Goal: Information Seeking & Learning: Check status

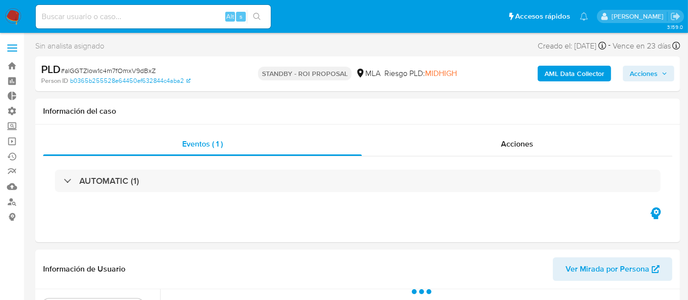
select select "10"
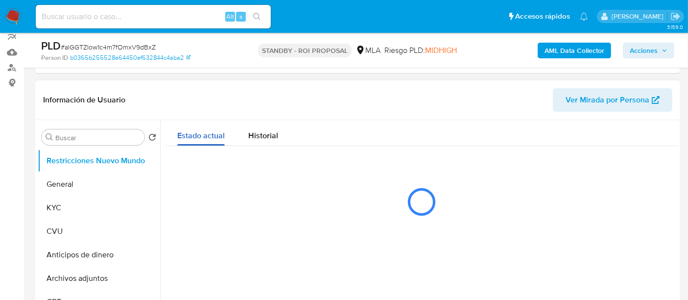
scroll to position [217, 0]
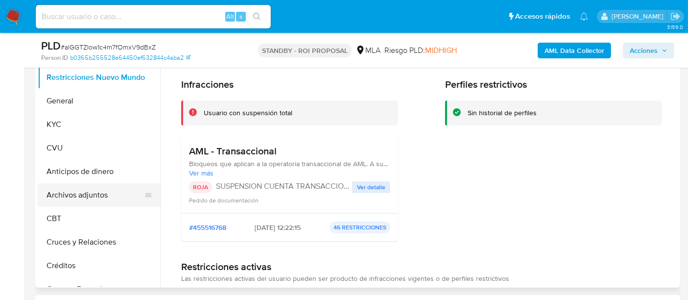
click at [78, 193] on button "Archivos adjuntos" at bounding box center [95, 195] width 115 height 24
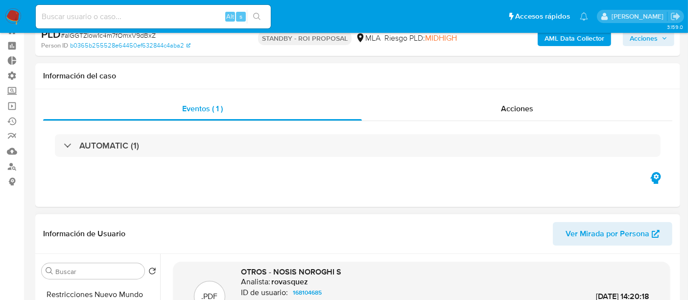
scroll to position [0, 0]
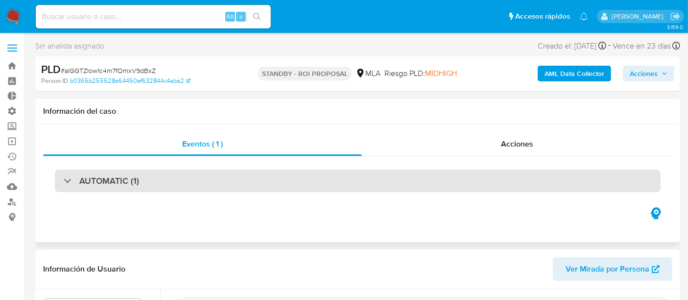
click at [185, 182] on div "AUTOMATIC (1)" at bounding box center [358, 180] width 606 height 23
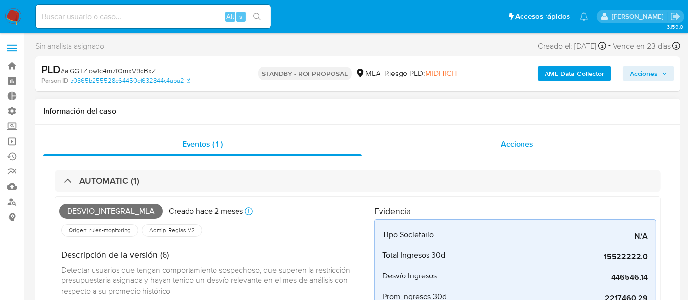
click at [513, 154] on div "Acciones" at bounding box center [517, 144] width 311 height 24
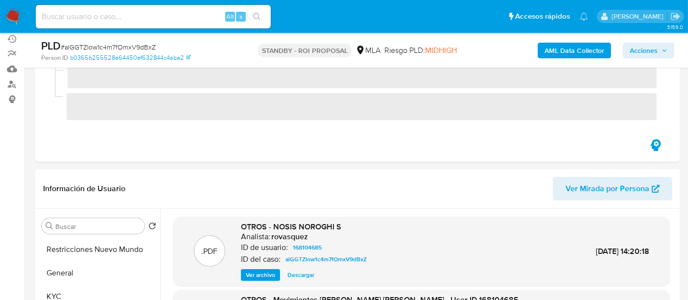
scroll to position [54, 0]
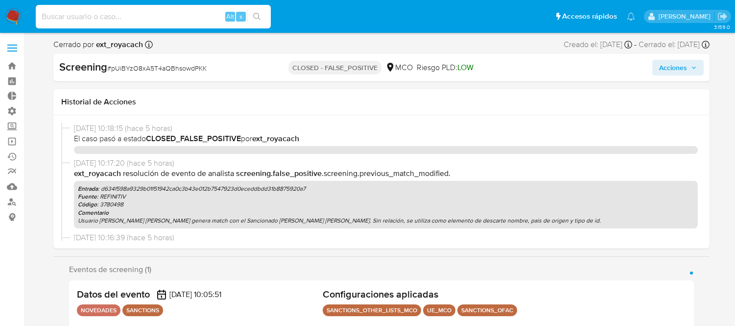
select select "10"
click at [131, 20] on input at bounding box center [153, 16] width 235 height 13
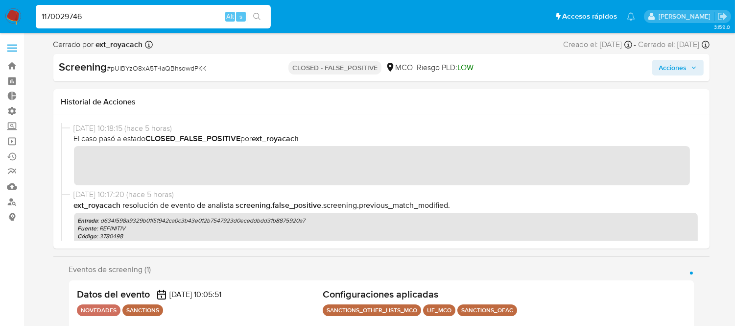
type input "1170029746"
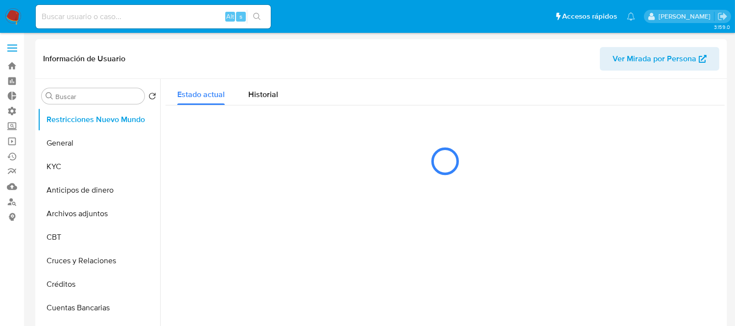
select select "10"
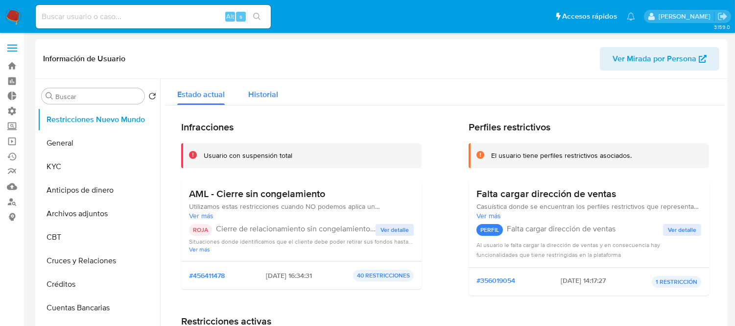
click at [267, 84] on div "Historial" at bounding box center [263, 92] width 30 height 26
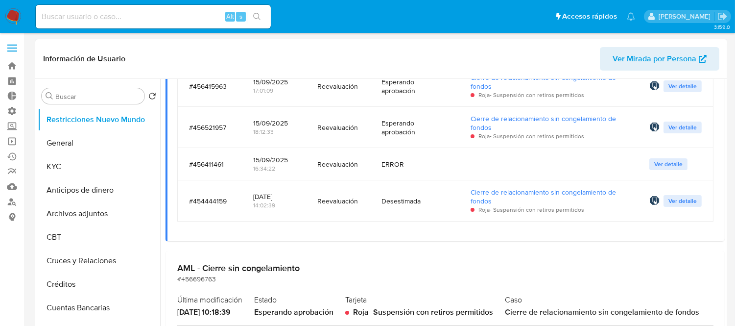
scroll to position [435, 0]
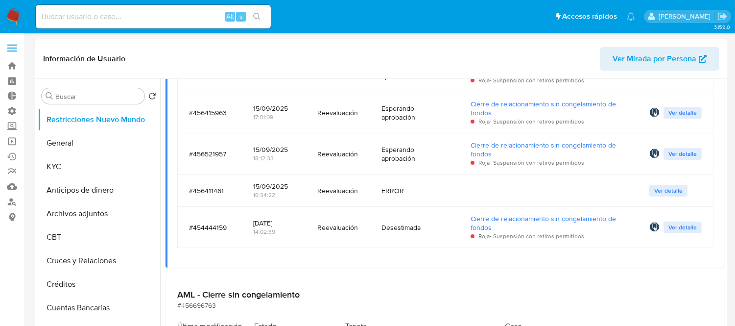
drag, startPoint x: 389, startPoint y: 159, endPoint x: 420, endPoint y: 157, distance: 30.9
click at [420, 157] on div "Esperando aprobación" at bounding box center [415, 154] width 66 height 18
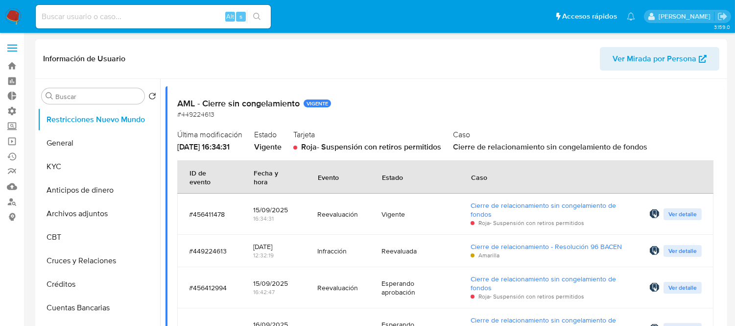
scroll to position [0, 0]
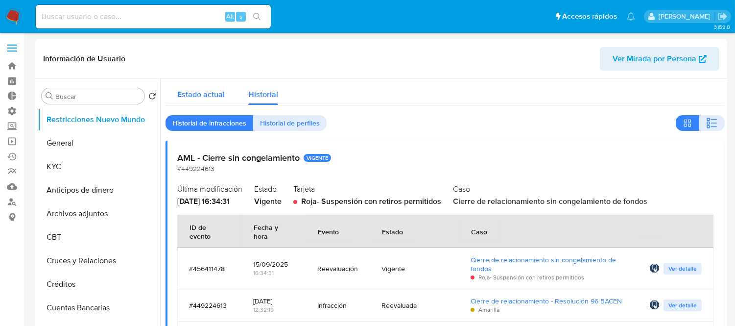
click at [198, 91] on span "Estado actual" at bounding box center [201, 94] width 48 height 11
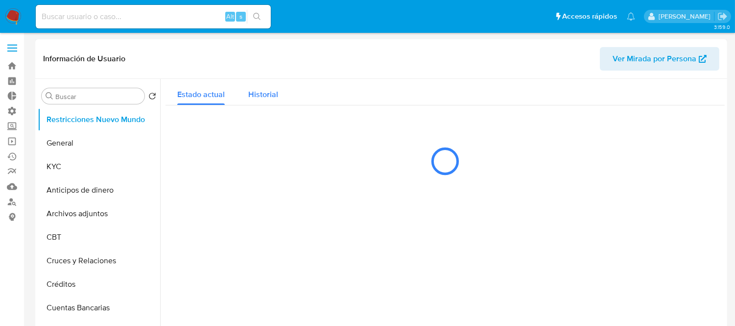
click at [261, 98] on span "Historial" at bounding box center [263, 94] width 30 height 11
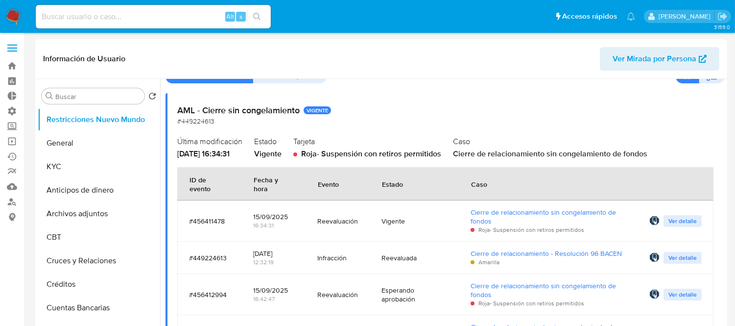
scroll to position [109, 0]
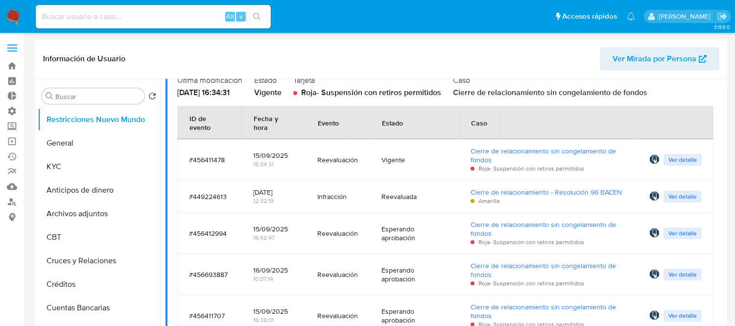
drag, startPoint x: 304, startPoint y: 150, endPoint x: 254, endPoint y: 150, distance: 50.0
click at [254, 150] on td "15/09/2025 16:34:31" at bounding box center [273, 159] width 65 height 41
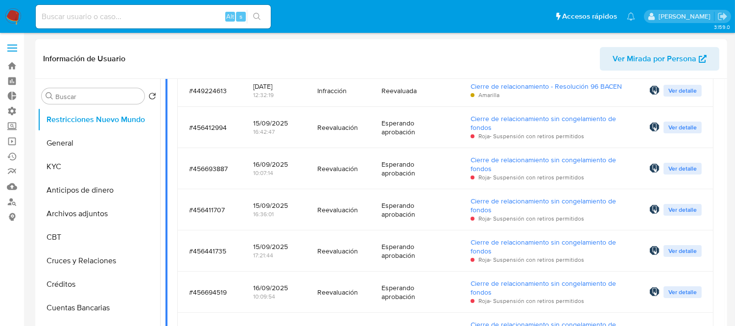
scroll to position [217, 0]
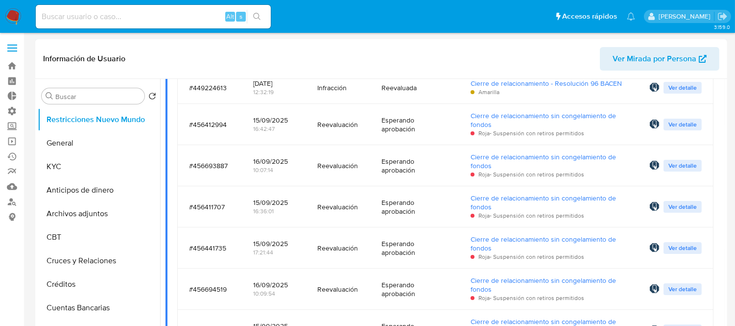
drag, startPoint x: 256, startPoint y: 116, endPoint x: 321, endPoint y: 119, distance: 65.7
click at [319, 119] on tr "#456412994 15/09/2025 16:42:47 Reevaluación Esperando aprobación Cierre de rela…" at bounding box center [445, 124] width 536 height 41
click at [306, 140] on td "Reevaluación" at bounding box center [338, 124] width 64 height 41
click at [689, 129] on span "Ver detalle" at bounding box center [683, 125] width 28 height 10
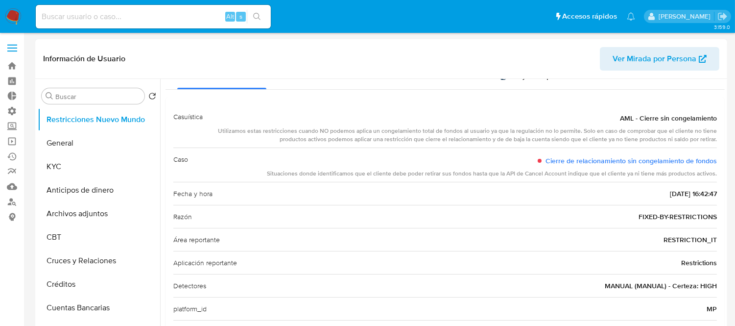
scroll to position [0, 0]
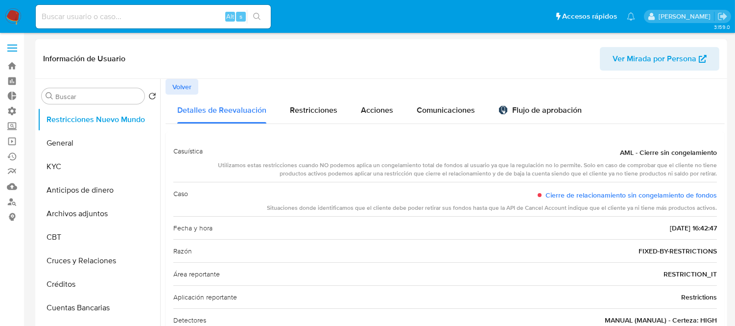
click at [174, 91] on span "Volver" at bounding box center [181, 87] width 19 height 14
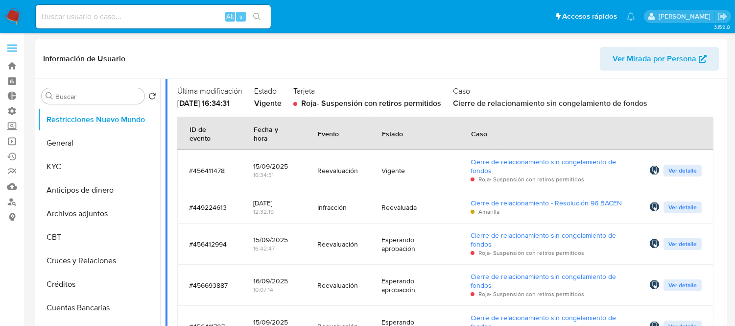
scroll to position [217, 0]
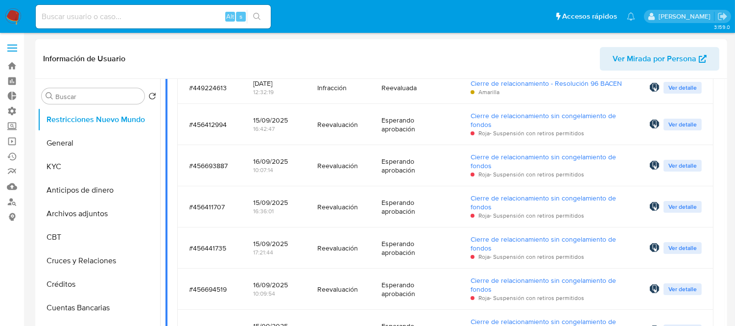
click at [693, 202] on span "Ver detalle" at bounding box center [683, 207] width 28 height 10
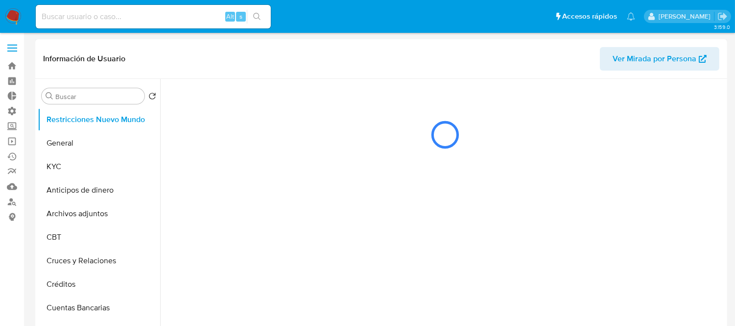
scroll to position [0, 0]
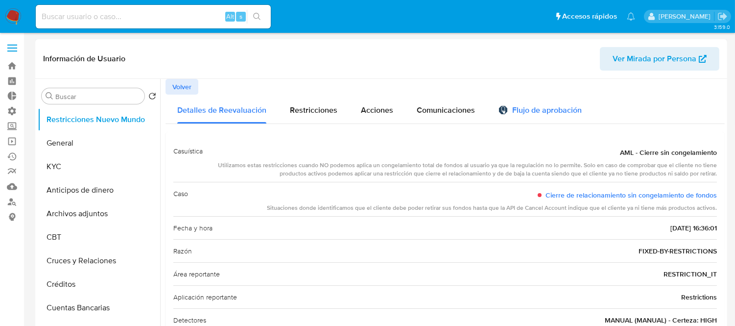
click at [567, 103] on div "Flujo de aprobación" at bounding box center [540, 109] width 83 height 29
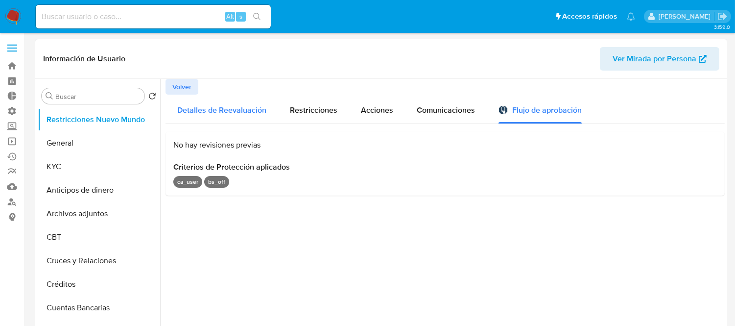
click at [188, 96] on div "Detalles de Reevaluación" at bounding box center [221, 109] width 89 height 29
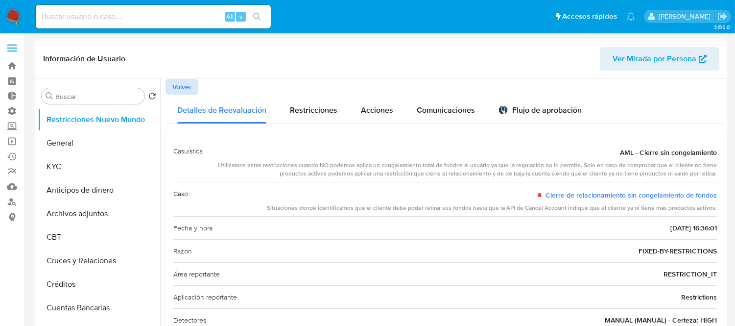
click at [188, 90] on span "Volver" at bounding box center [181, 87] width 19 height 14
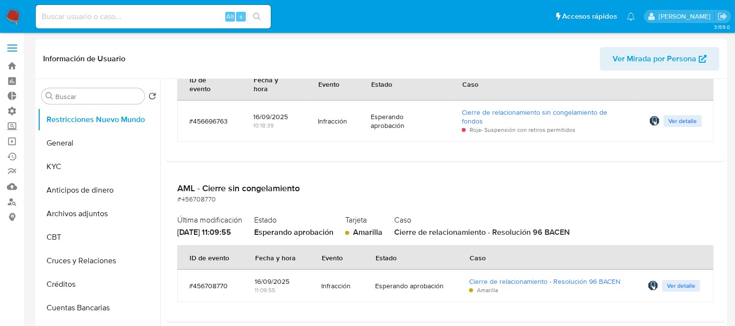
scroll to position [870, 0]
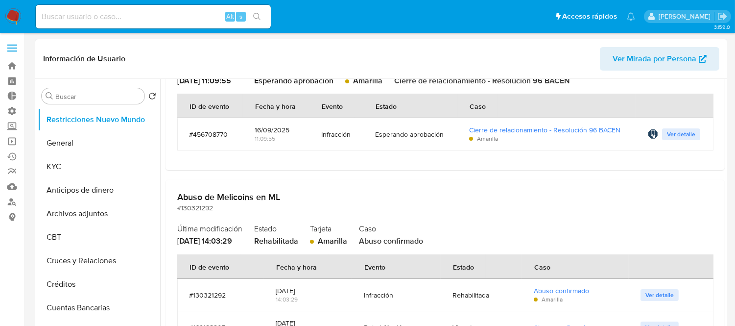
click at [686, 139] on span "Ver detalle" at bounding box center [681, 134] width 28 height 10
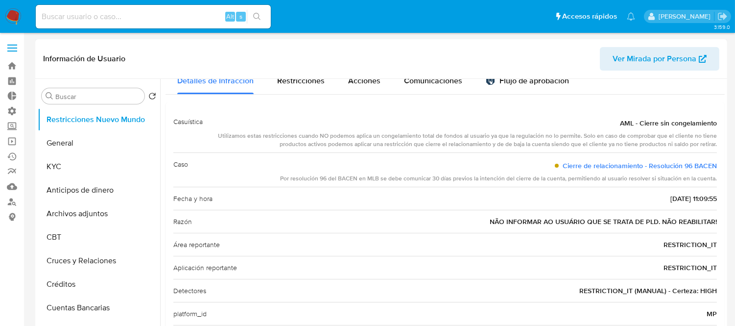
scroll to position [0, 0]
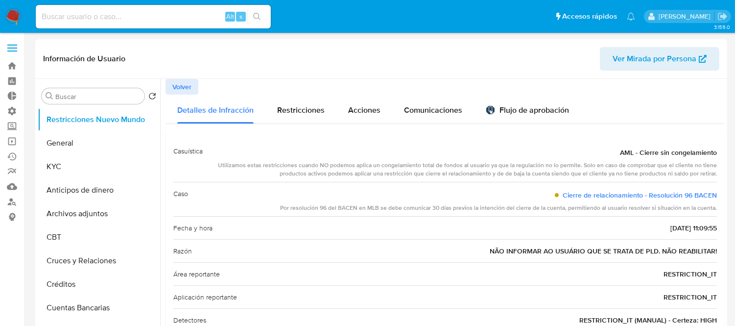
click at [180, 80] on span "Volver" at bounding box center [181, 87] width 19 height 14
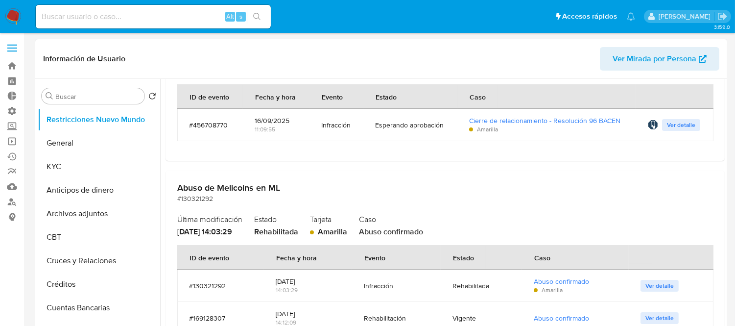
scroll to position [818, 0]
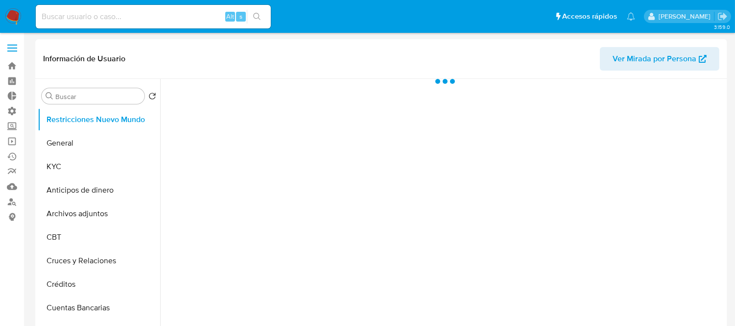
select select "10"
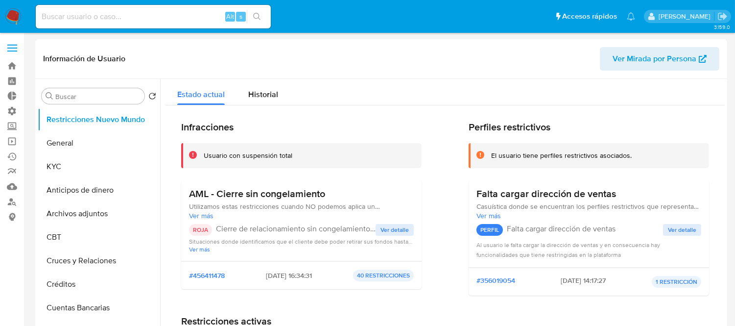
click at [289, 89] on div "Estado actual Historial" at bounding box center [445, 92] width 559 height 26
click at [278, 91] on button "Historial" at bounding box center [263, 92] width 53 height 26
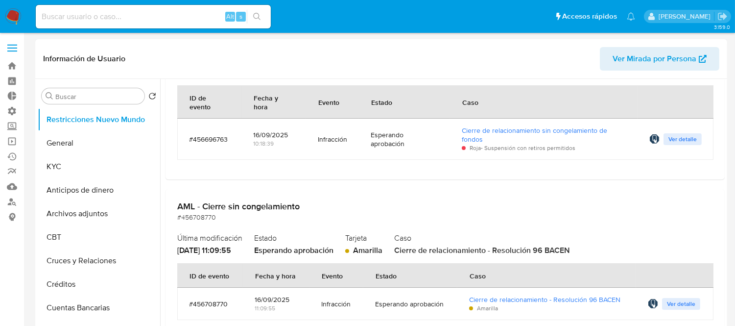
scroll to position [654, 0]
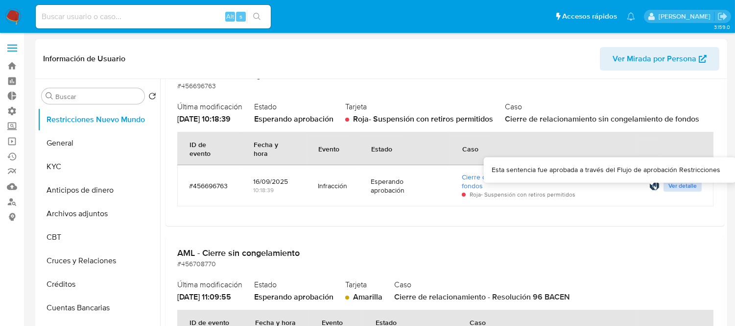
click at [675, 191] on span "Ver detalle" at bounding box center [683, 186] width 28 height 10
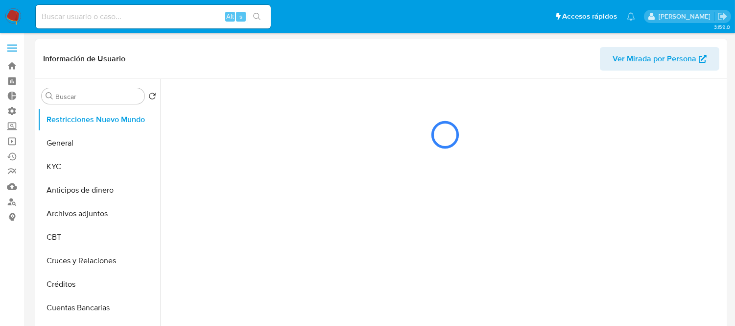
scroll to position [0, 0]
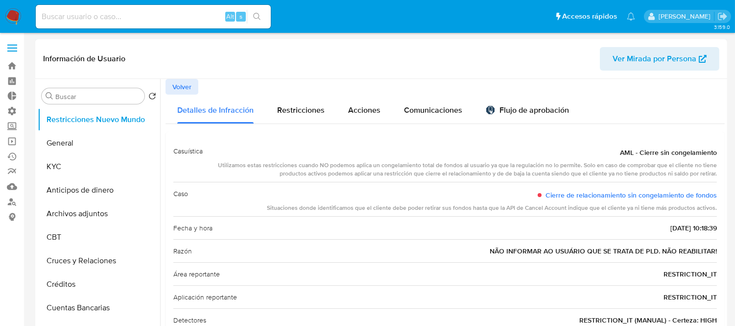
click at [178, 80] on span "Volver" at bounding box center [181, 87] width 19 height 14
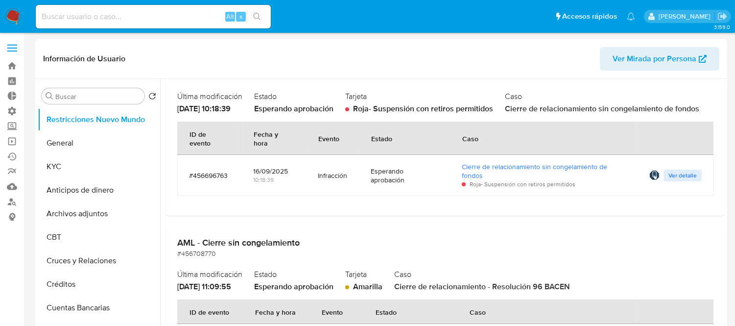
scroll to position [653, 0]
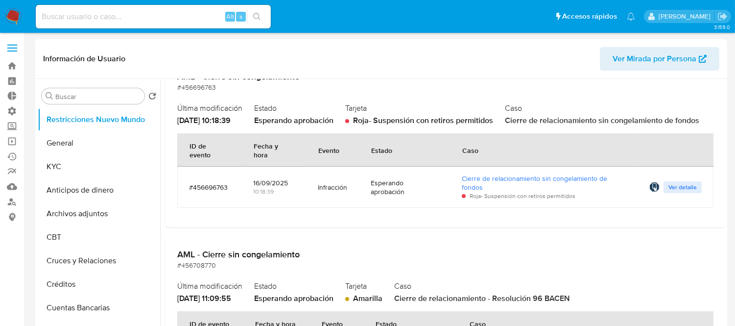
click at [673, 192] on span "Ver detalle" at bounding box center [683, 187] width 28 height 10
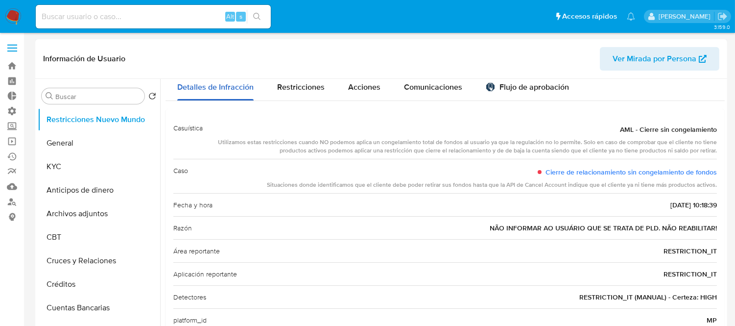
scroll to position [0, 0]
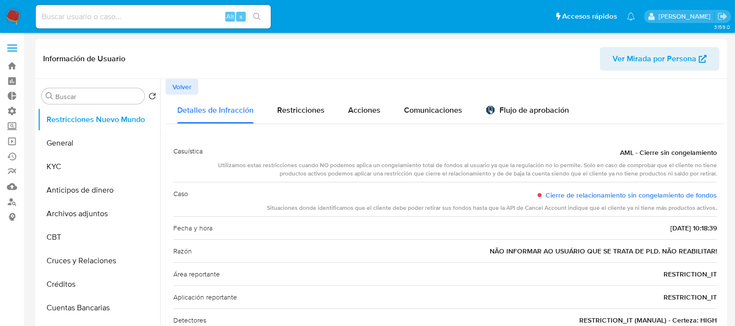
click at [180, 85] on span "Volver" at bounding box center [181, 87] width 19 height 14
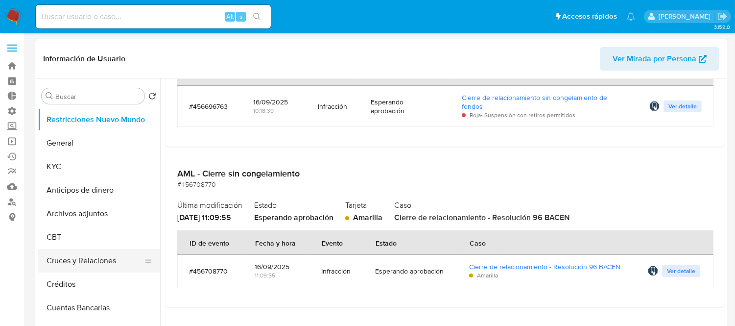
scroll to position [762, 0]
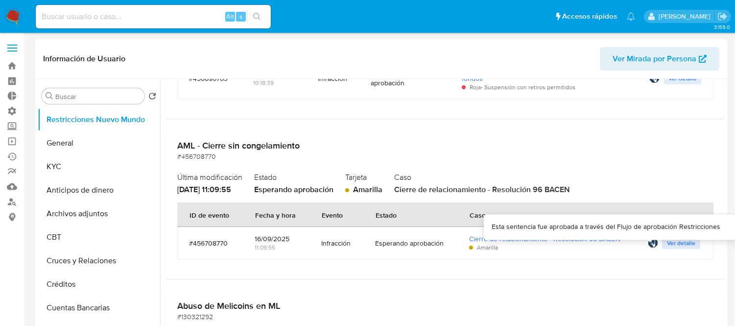
click at [672, 247] on span "Ver detalle" at bounding box center [681, 243] width 28 height 10
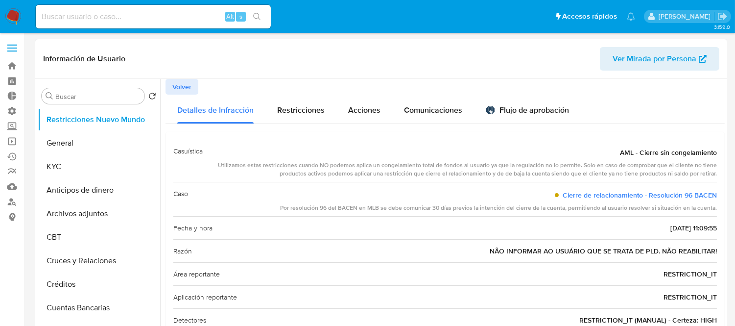
scroll to position [54, 0]
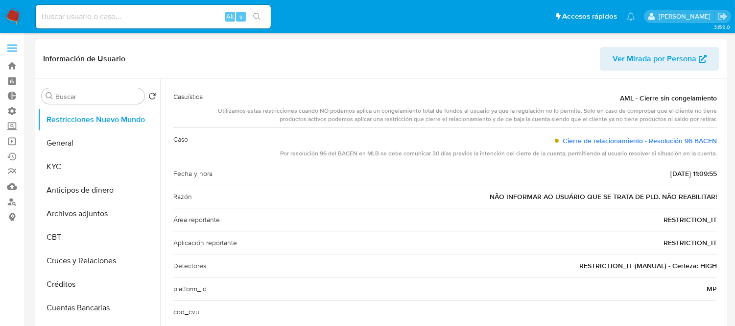
drag, startPoint x: 578, startPoint y: 268, endPoint x: 667, endPoint y: 265, distance: 89.2
click at [667, 265] on span "RESTRICTION_IT (MANUAL) - Certeza: HIGH" at bounding box center [648, 266] width 138 height 10
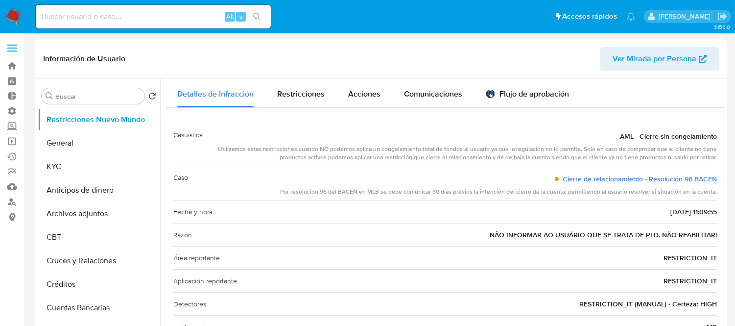
scroll to position [0, 0]
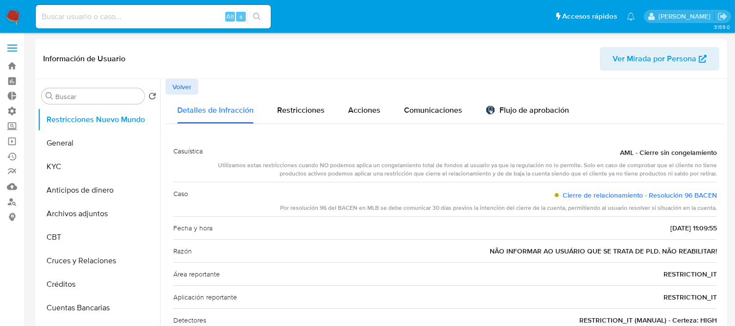
click at [197, 87] on button "Volver" at bounding box center [182, 87] width 33 height 16
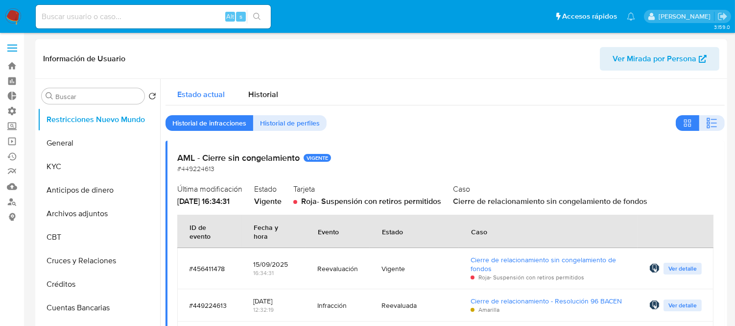
click at [193, 90] on span "Estado actual" at bounding box center [201, 94] width 48 height 11
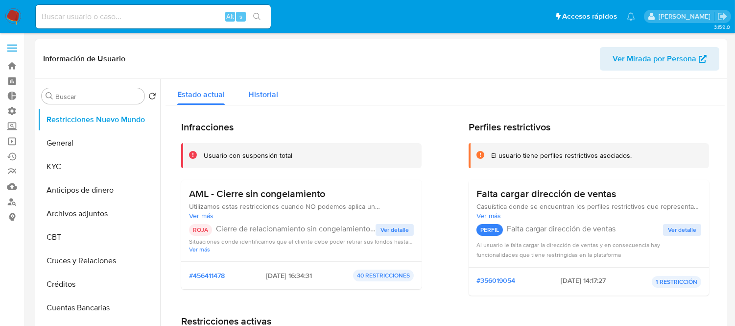
click at [246, 94] on button "Historial" at bounding box center [263, 92] width 53 height 26
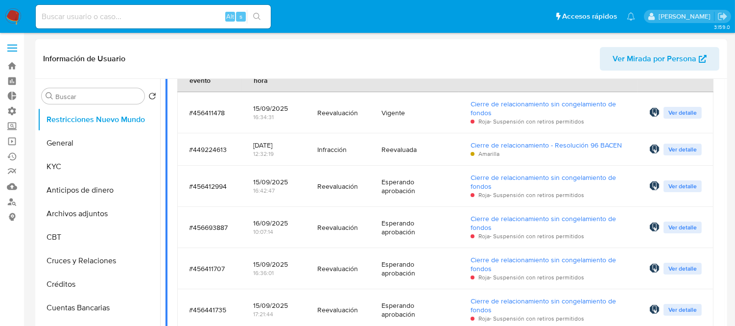
scroll to position [163, 0]
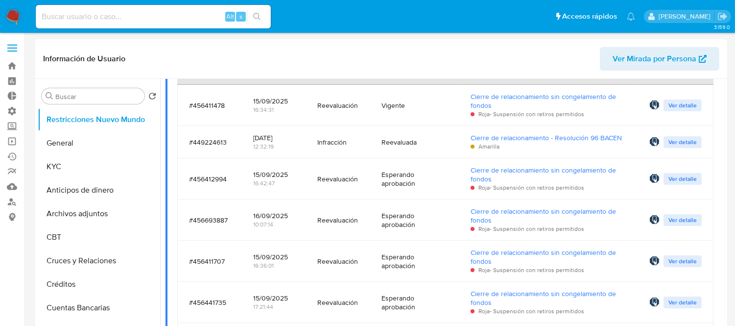
drag, startPoint x: 190, startPoint y: 230, endPoint x: 238, endPoint y: 228, distance: 48.6
click at [238, 228] on td "#456693887" at bounding box center [209, 219] width 64 height 41
click at [673, 221] on span "Ver detalle" at bounding box center [683, 220] width 28 height 10
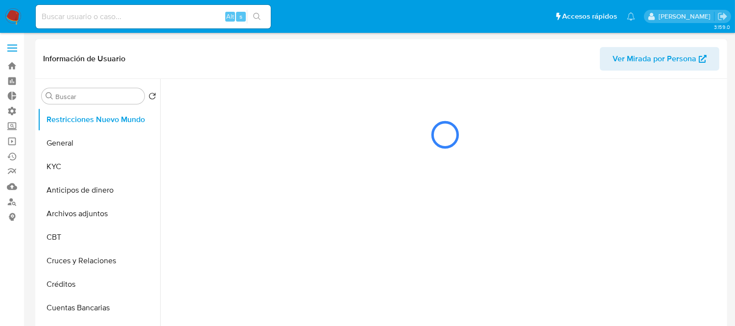
scroll to position [0, 0]
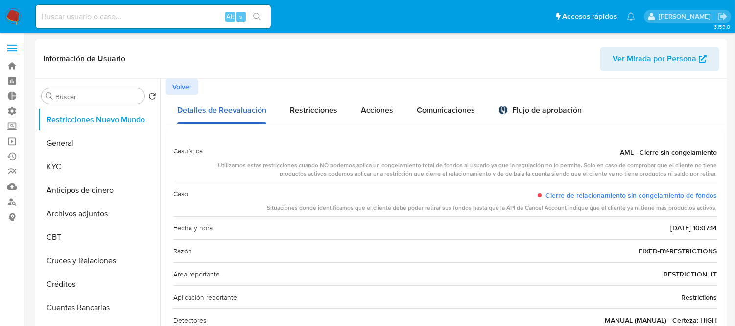
click at [178, 95] on div "Detalles de Reevaluación" at bounding box center [221, 109] width 89 height 29
click at [182, 90] on span "Volver" at bounding box center [181, 87] width 19 height 14
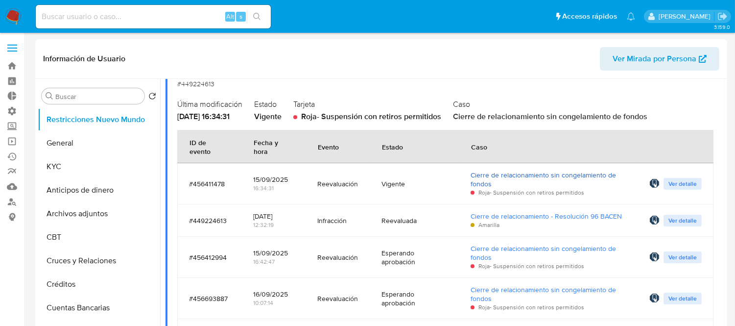
scroll to position [109, 0]
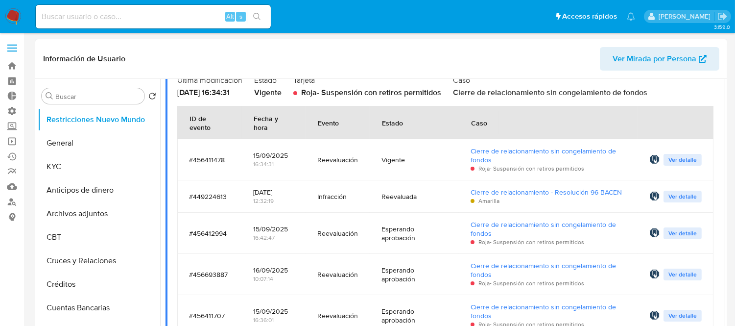
drag, startPoint x: 394, startPoint y: 198, endPoint x: 375, endPoint y: 196, distance: 19.7
click at [375, 196] on td "Reevaluada" at bounding box center [414, 196] width 89 height 32
drag, startPoint x: 253, startPoint y: 193, endPoint x: 293, endPoint y: 193, distance: 40.2
click at [293, 193] on td "07/08/2025 12:32:19" at bounding box center [273, 196] width 65 height 32
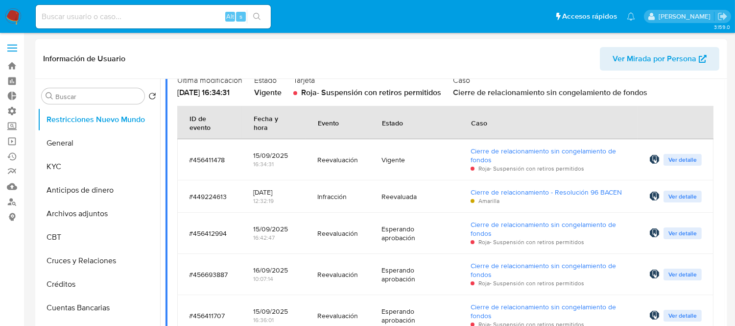
drag, startPoint x: 283, startPoint y: 192, endPoint x: 255, endPoint y: 190, distance: 28.5
click at [255, 190] on div "07/08/2025" at bounding box center [273, 192] width 41 height 9
drag, startPoint x: 319, startPoint y: 161, endPoint x: 434, endPoint y: 164, distance: 114.7
click at [434, 164] on tr "#456411478 15/09/2025 16:34:31 Reevaluación Vigente Cierre de relacionamiento s…" at bounding box center [445, 159] width 536 height 41
click at [334, 157] on div "Reevaluación" at bounding box center [337, 159] width 41 height 9
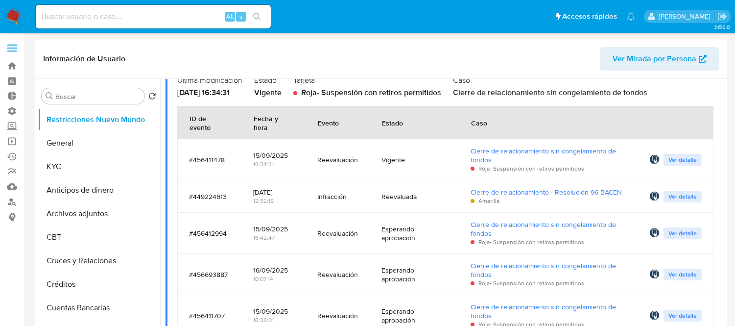
drag, startPoint x: 247, startPoint y: 155, endPoint x: 307, endPoint y: 154, distance: 59.8
click at [307, 154] on tr "#456411478 15/09/2025 16:34:31 Reevaluación Vigente Cierre de relacionamiento s…" at bounding box center [445, 159] width 536 height 41
drag, startPoint x: 367, startPoint y: 161, endPoint x: 409, endPoint y: 160, distance: 41.2
click at [409, 160] on tr "#456411478 15/09/2025 16:34:31 Reevaluación Vigente Cierre de relacionamiento s…" at bounding box center [445, 159] width 536 height 41
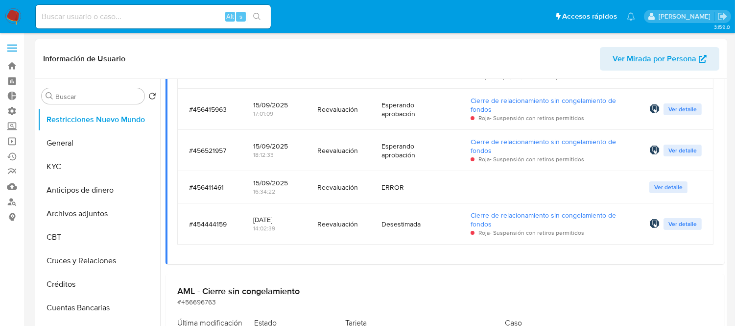
scroll to position [490, 0]
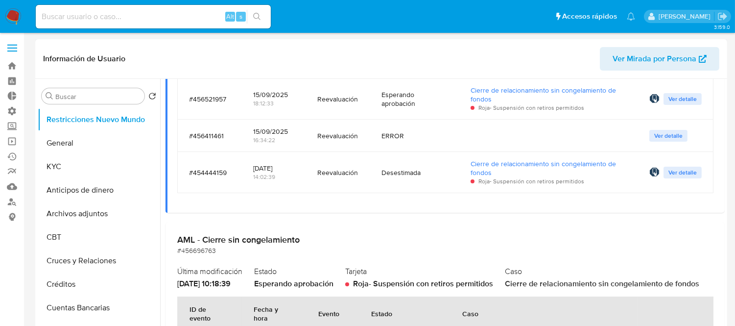
drag, startPoint x: 255, startPoint y: 171, endPoint x: 326, endPoint y: 169, distance: 71.1
click at [326, 169] on tr "#454444159 06/09/2025 14:02:39 Reevaluación Desestimada Cierre de relacionamien…" at bounding box center [445, 172] width 536 height 41
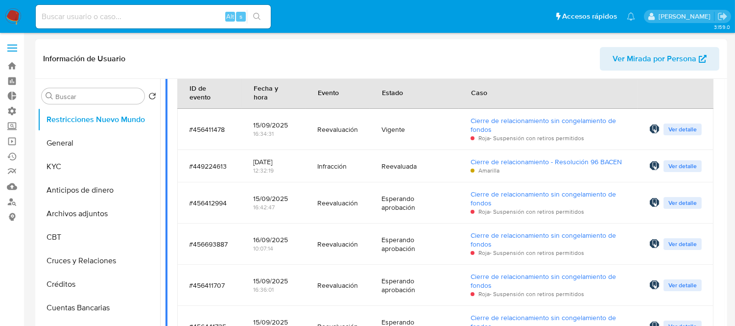
scroll to position [163, 0]
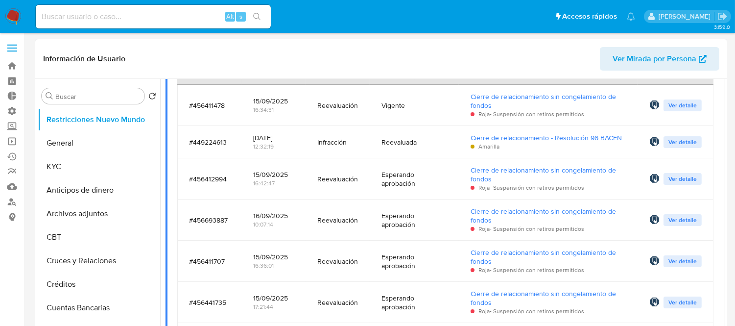
drag, startPoint x: 187, startPoint y: 182, endPoint x: 223, endPoint y: 180, distance: 35.8
click at [223, 180] on td "#456412994" at bounding box center [209, 178] width 64 height 41
click at [225, 179] on div "#456412994" at bounding box center [209, 178] width 41 height 9
drag, startPoint x: 188, startPoint y: 176, endPoint x: 344, endPoint y: 196, distance: 157.5
click at [344, 196] on tr "#456412994 15/09/2025 16:42:47 Reevaluación Esperando aprobación Cierre de rela…" at bounding box center [445, 178] width 536 height 41
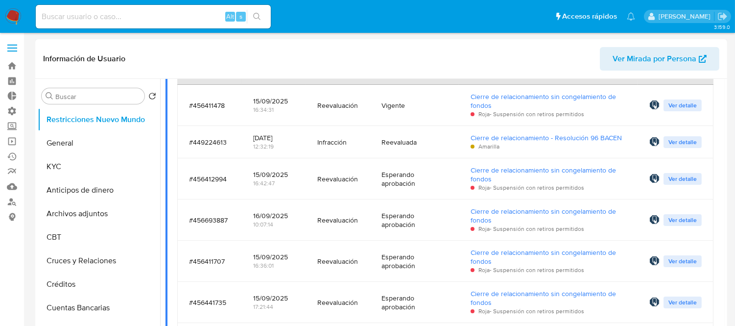
click at [365, 175] on td "Reevaluación" at bounding box center [338, 178] width 64 height 41
drag, startPoint x: 192, startPoint y: 180, endPoint x: 392, endPoint y: 216, distance: 203.5
click at [392, 216] on tbody "#456411478 15/09/2025 16:34:31 Reevaluación Vigente Cierre de relacionamiento s…" at bounding box center [445, 302] width 536 height 435
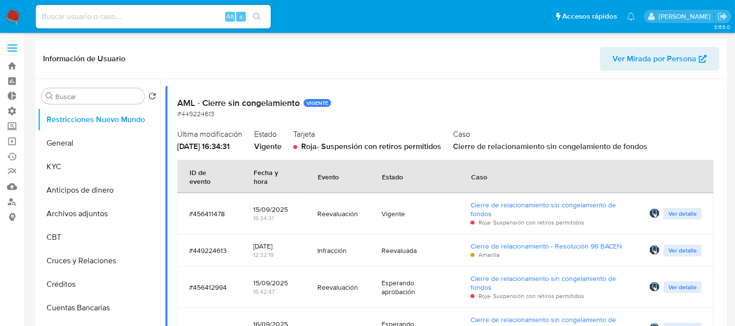
scroll to position [54, 0]
drag, startPoint x: 185, startPoint y: 209, endPoint x: 422, endPoint y: 258, distance: 241.6
click at [420, 258] on div "Reevaluada" at bounding box center [415, 251] width 66 height 24
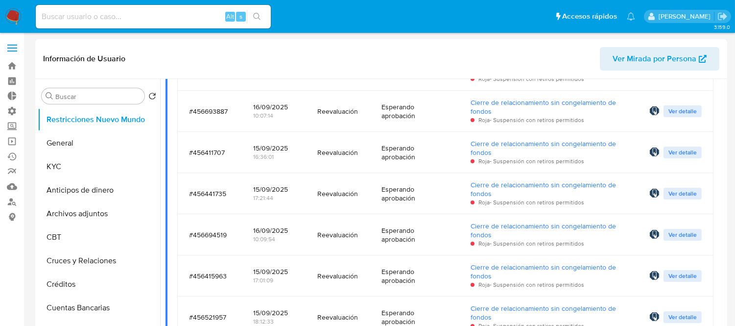
scroll to position [544, 0]
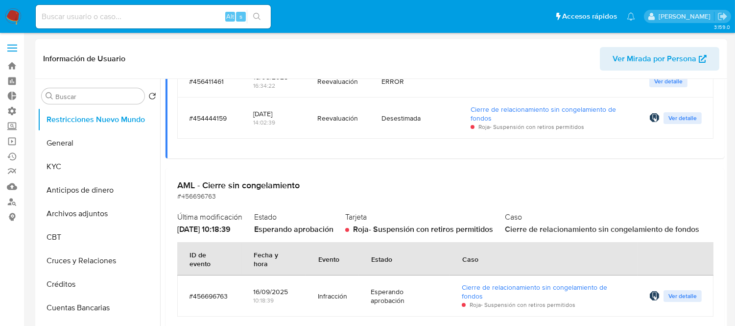
drag, startPoint x: 252, startPoint y: 115, endPoint x: 445, endPoint y: 119, distance: 192.5
click at [445, 119] on tr "#454444159 06/09/2025 14:02:39 Reevaluación Desestimada Cierre de relacionamien…" at bounding box center [445, 117] width 536 height 41
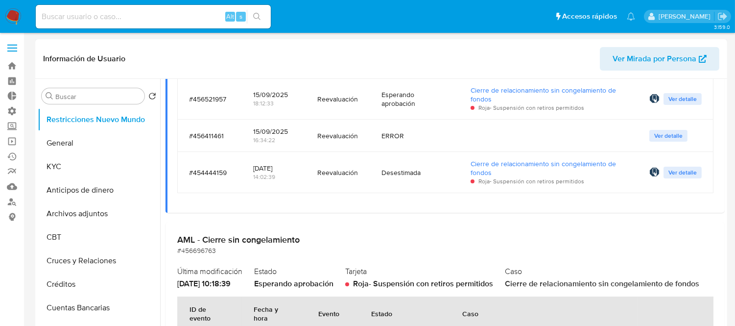
click at [686, 177] on span "Ver detalle" at bounding box center [683, 173] width 28 height 10
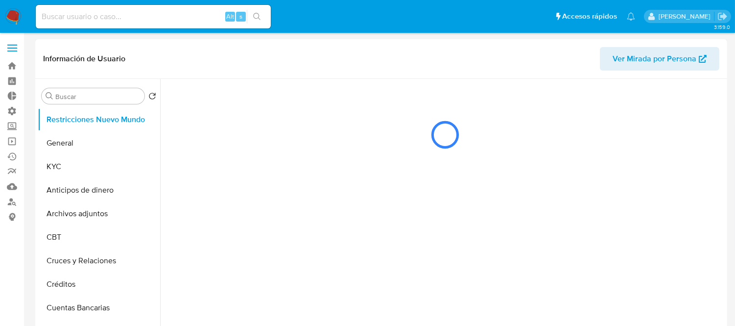
scroll to position [0, 0]
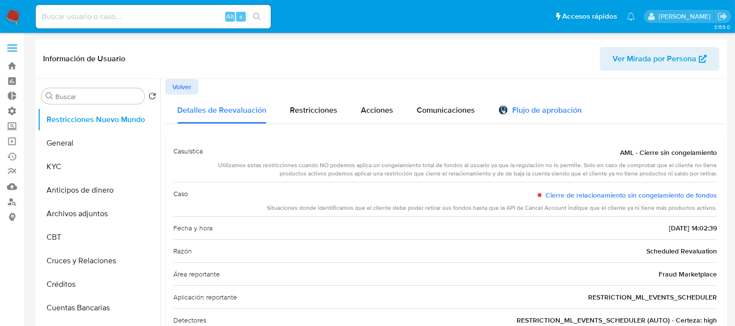
click at [531, 119] on div "Flujo de aprobación" at bounding box center [540, 109] width 83 height 29
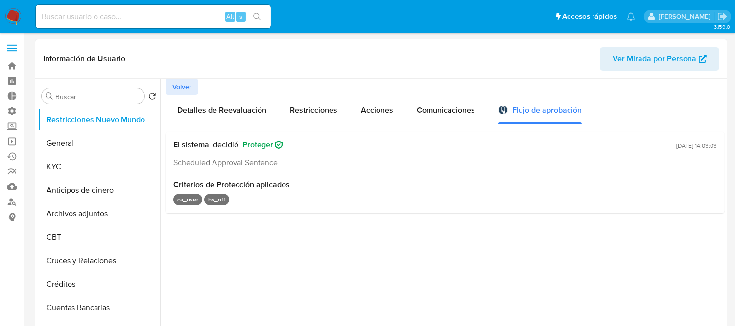
drag, startPoint x: 304, startPoint y: 141, endPoint x: 208, endPoint y: 135, distance: 96.2
click at [208, 135] on div "El sistema decidió Proteger Scheduled Approval Sentence 08/09/2025 - 14:03:03 C…" at bounding box center [445, 172] width 559 height 81
click at [342, 168] on div "El sistema decidió Proteger Scheduled Approval Sentence 08/09/2025 - 14:03:03 C…" at bounding box center [445, 172] width 559 height 81
click at [182, 91] on span "Volver" at bounding box center [181, 87] width 19 height 14
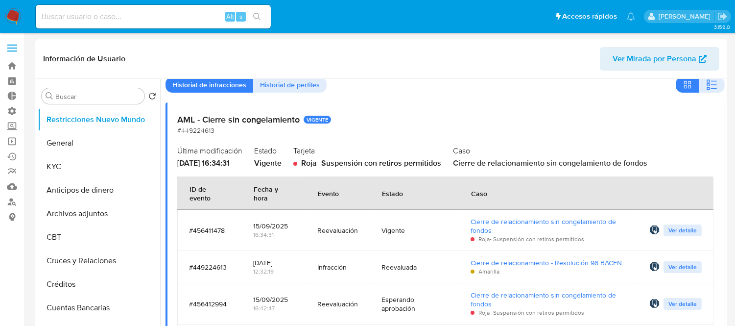
scroll to position [109, 0]
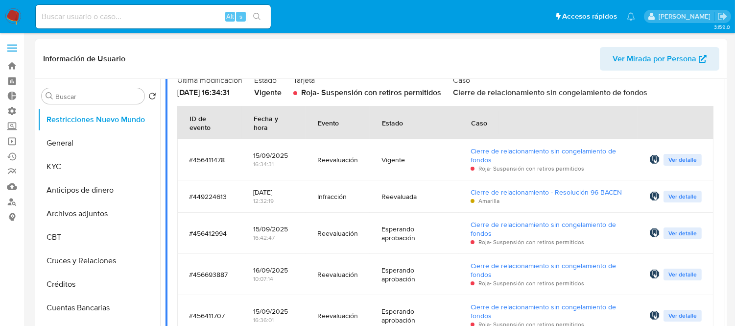
drag, startPoint x: 248, startPoint y: 153, endPoint x: 316, endPoint y: 160, distance: 68.4
click at [316, 160] on tr "#456411478 15/09/2025 16:34:31 Reevaluación Vigente Cierre de relacionamiento s…" at bounding box center [445, 159] width 536 height 41
click at [296, 154] on td "15/09/2025 16:34:31" at bounding box center [273, 159] width 65 height 41
drag, startPoint x: 251, startPoint y: 153, endPoint x: 282, endPoint y: 162, distance: 32.2
click at [282, 162] on td "15/09/2025 16:34:31" at bounding box center [273, 159] width 65 height 41
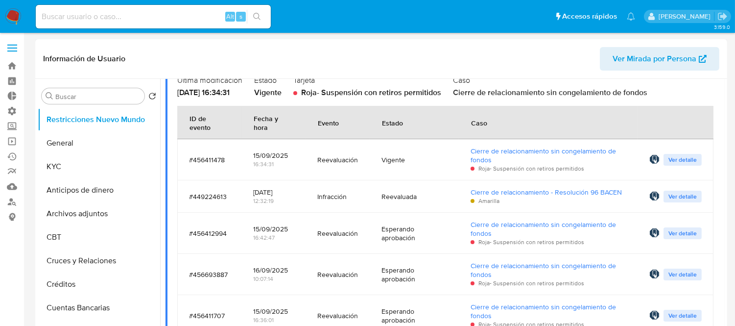
click at [282, 162] on div "16:34:31" at bounding box center [273, 164] width 41 height 9
drag, startPoint x: 248, startPoint y: 153, endPoint x: 297, endPoint y: 155, distance: 48.5
click at [297, 155] on td "15/09/2025 16:34:31" at bounding box center [273, 159] width 65 height 41
drag, startPoint x: 246, startPoint y: 153, endPoint x: 286, endPoint y: 153, distance: 39.7
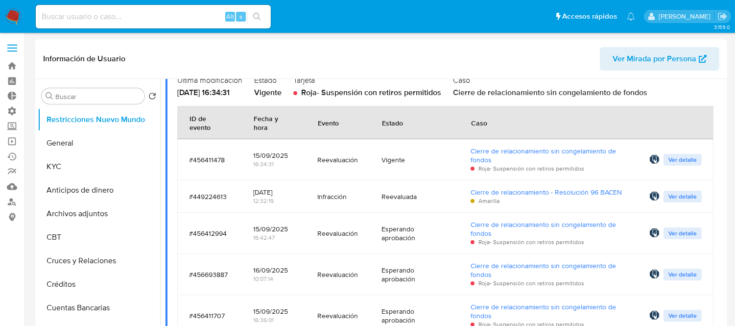
click at [286, 153] on td "15/09/2025 16:34:31" at bounding box center [273, 159] width 65 height 41
drag, startPoint x: 326, startPoint y: 159, endPoint x: 394, endPoint y: 157, distance: 68.1
click at [394, 157] on tr "#456411478 15/09/2025 16:34:31 Reevaluación Vigente Cierre de relacionamiento s…" at bounding box center [445, 159] width 536 height 41
click at [331, 170] on div "Reevaluación" at bounding box center [337, 160] width 41 height 24
click at [310, 160] on td "Reevaluación" at bounding box center [338, 159] width 64 height 41
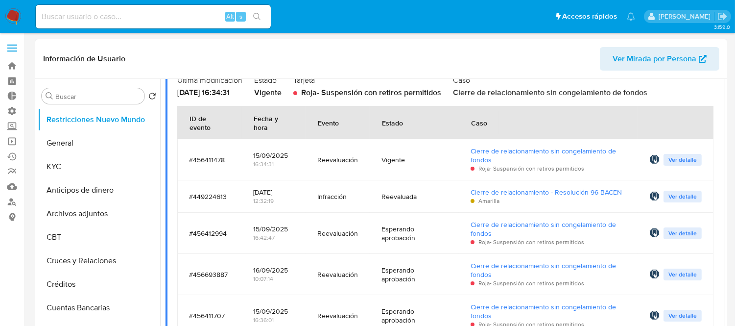
drag, startPoint x: 381, startPoint y: 159, endPoint x: 419, endPoint y: 155, distance: 38.4
click at [419, 155] on div "Vigente" at bounding box center [415, 159] width 66 height 9
drag, startPoint x: 177, startPoint y: 156, endPoint x: 419, endPoint y: 158, distance: 242.5
click at [419, 158] on tr "#456411478 15/09/2025 16:34:31 Reevaluación Vigente Cierre de relacionamiento s…" at bounding box center [445, 159] width 536 height 41
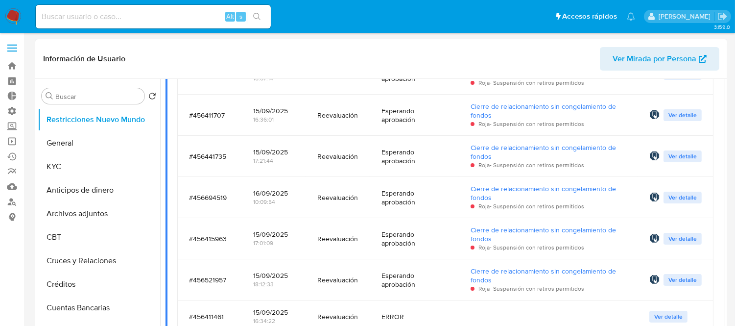
scroll to position [326, 0]
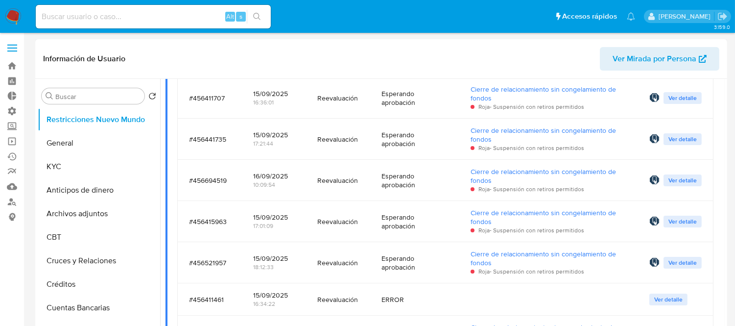
drag, startPoint x: 187, startPoint y: 178, endPoint x: 397, endPoint y: 217, distance: 214.2
click at [397, 217] on tbody "#456411478 15/09/2025 16:34:31 Reevaluación Vigente Cierre de relacionamiento s…" at bounding box center [445, 139] width 536 height 435
click at [273, 225] on div "17:01:09" at bounding box center [273, 225] width 41 height 9
drag, startPoint x: 248, startPoint y: 256, endPoint x: 298, endPoint y: 256, distance: 49.5
click at [298, 256] on td "15/09/2025 18:12:33" at bounding box center [273, 262] width 65 height 41
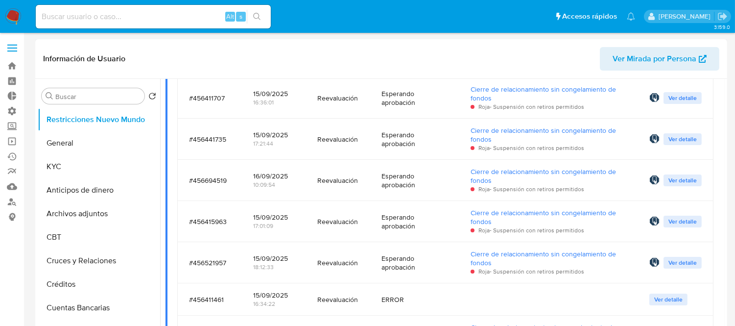
drag, startPoint x: 249, startPoint y: 217, endPoint x: 273, endPoint y: 214, distance: 24.7
click at [273, 214] on td "15/09/2025 17:01:09" at bounding box center [273, 221] width 65 height 41
drag, startPoint x: 250, startPoint y: 175, endPoint x: 318, endPoint y: 174, distance: 68.1
click at [318, 174] on tr "#456694519 16/09/2025 10:09:54 Reevaluación Esperando aprobación Cierre de rela…" at bounding box center [445, 180] width 536 height 41
drag, startPoint x: 248, startPoint y: 138, endPoint x: 322, endPoint y: 134, distance: 74.0
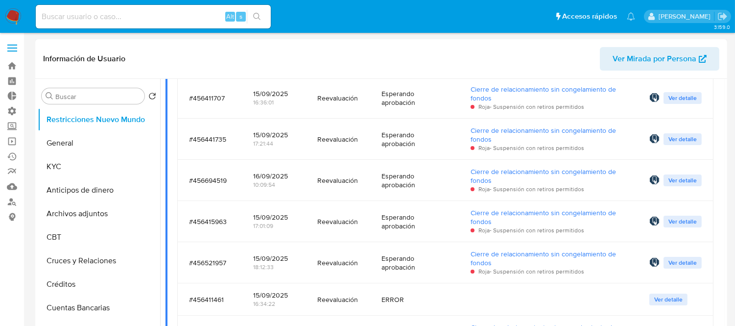
click at [322, 134] on tr "#456441735 15/09/2025 17:21:44 Reevaluación Esperando aprobación Cierre de rela…" at bounding box center [445, 139] width 536 height 41
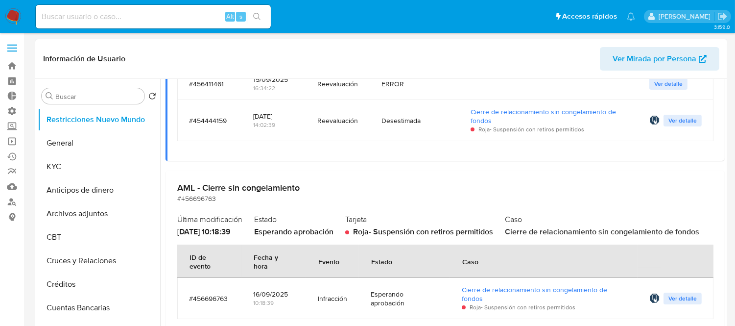
scroll to position [544, 0]
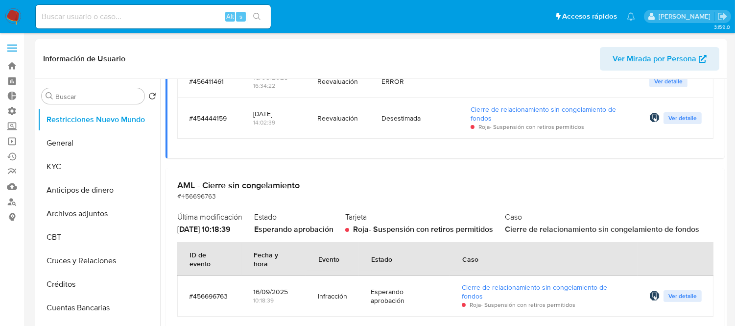
click at [87, 23] on div "Alt s" at bounding box center [153, 17] width 235 height 24
click at [85, 20] on input at bounding box center [153, 16] width 235 height 13
paste input "200337803"
type input "200337803"
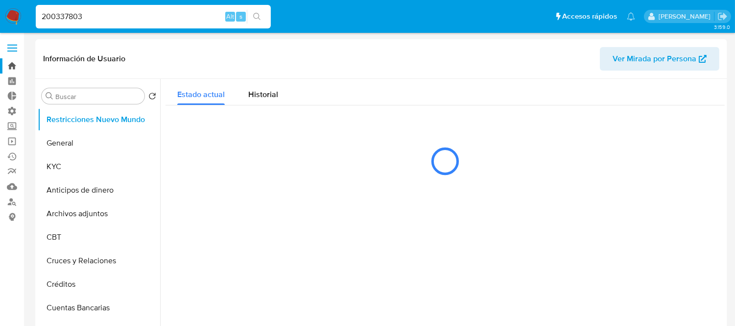
select select "10"
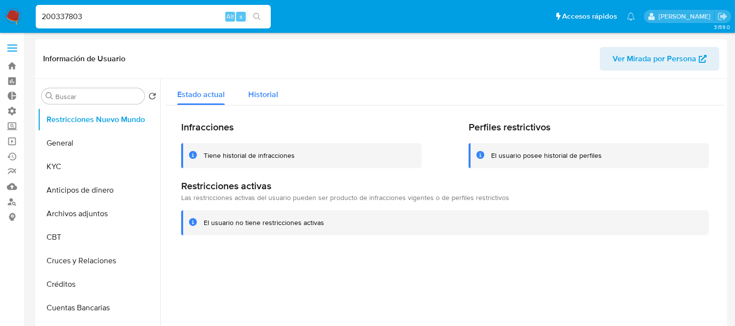
click at [248, 97] on span "Historial" at bounding box center [263, 94] width 30 height 11
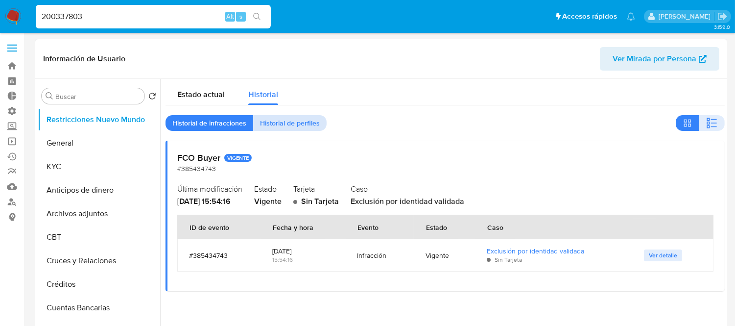
click at [277, 125] on span "Historial de perfiles" at bounding box center [290, 123] width 60 height 14
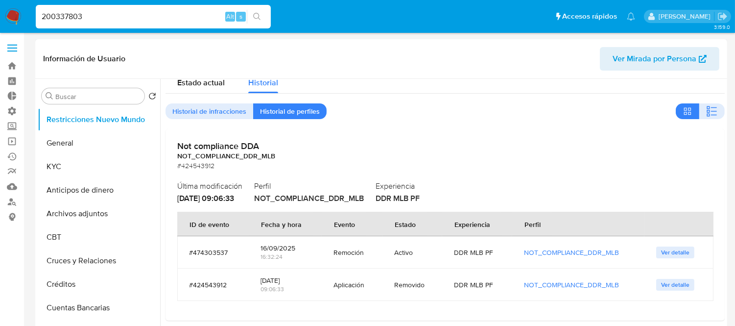
scroll to position [15, 0]
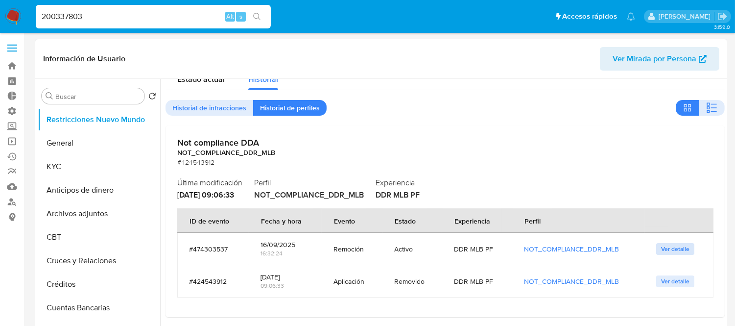
click at [673, 248] on span "Ver detalle" at bounding box center [675, 249] width 28 height 10
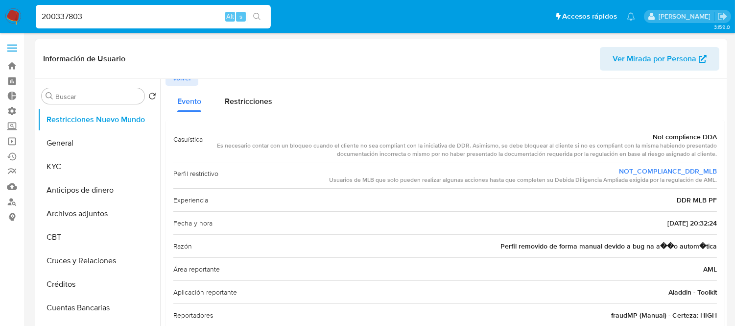
scroll to position [0, 0]
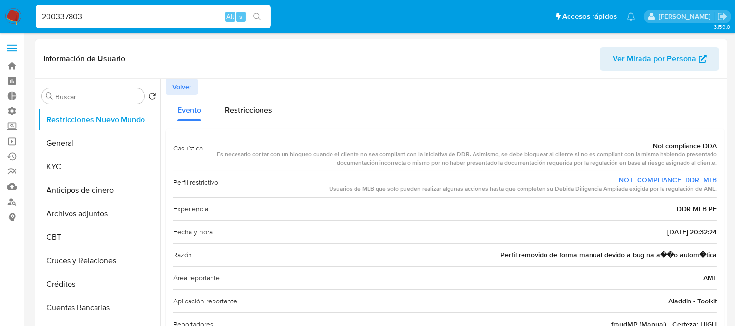
click at [174, 81] on span "Volver" at bounding box center [181, 87] width 19 height 14
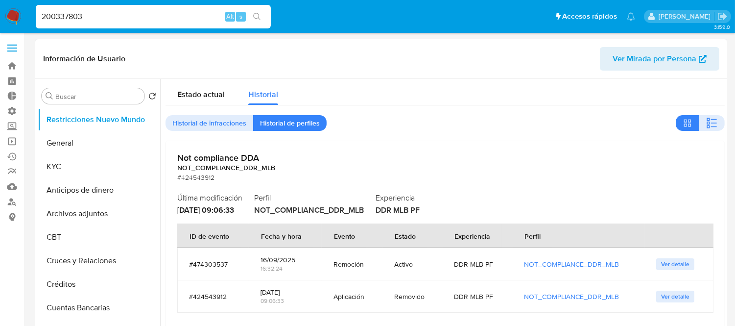
drag, startPoint x: 237, startPoint y: 92, endPoint x: 450, endPoint y: 86, distance: 212.7
click at [450, 86] on div "Estado actual Historial" at bounding box center [445, 92] width 559 height 26
click at [119, 16] on input "200337803" at bounding box center [153, 16] width 235 height 13
paste input "173427855"
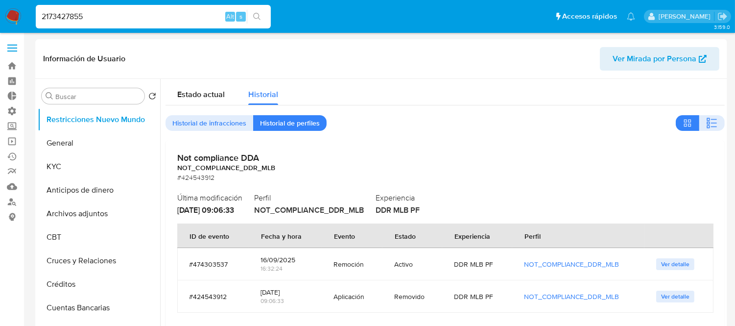
type input "2173427855"
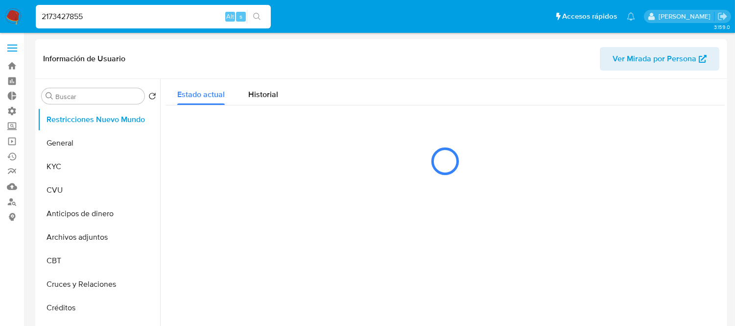
select select "10"
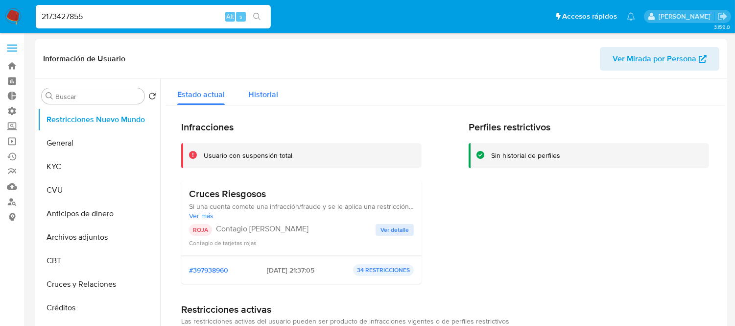
click at [281, 95] on button "Historial" at bounding box center [263, 92] width 53 height 26
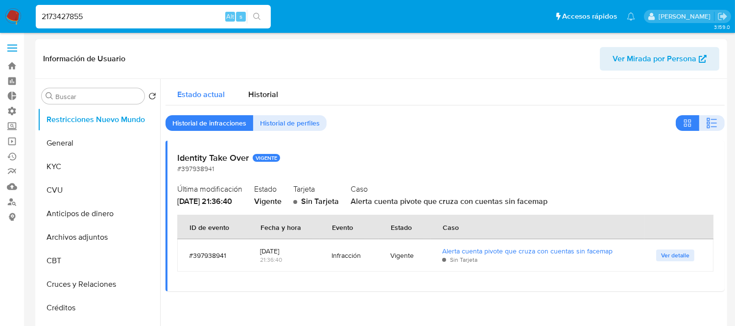
click at [184, 93] on span "Estado actual" at bounding box center [201, 94] width 48 height 11
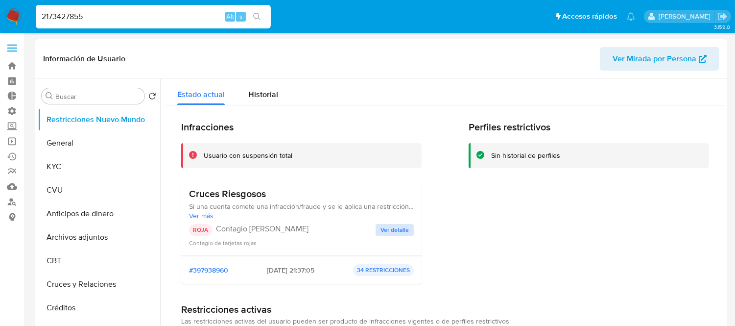
click at [383, 232] on span "Ver detalle" at bounding box center [395, 230] width 28 height 10
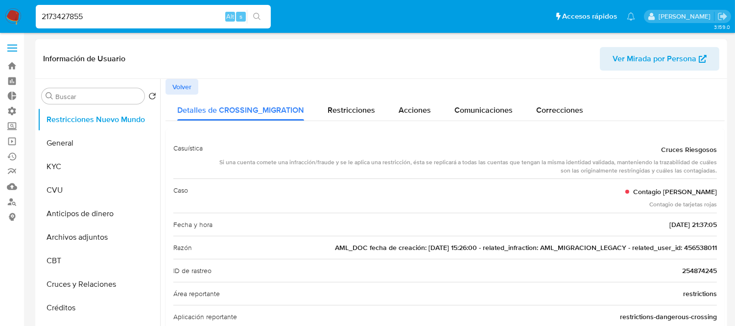
click at [188, 86] on span "Volver" at bounding box center [181, 87] width 19 height 14
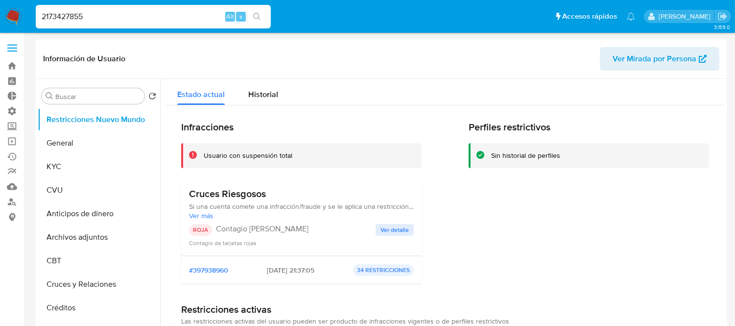
click at [404, 226] on span "Ver detalle" at bounding box center [395, 230] width 28 height 10
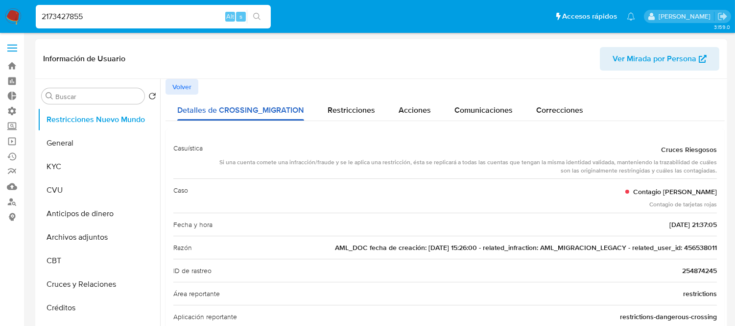
click at [173, 95] on button "Detalles de CROSSING_MIGRATION" at bounding box center [241, 108] width 150 height 26
click at [179, 90] on span "Volver" at bounding box center [181, 87] width 19 height 14
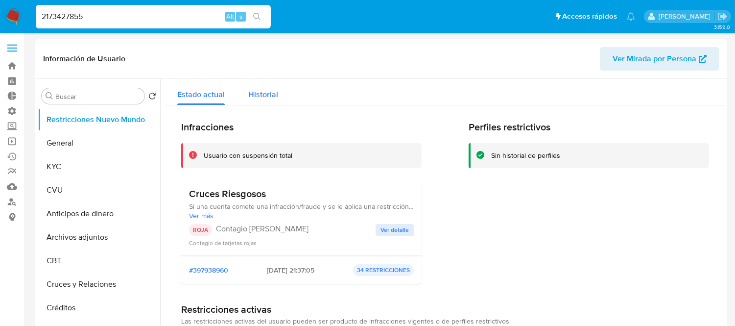
click at [272, 94] on span "Historial" at bounding box center [263, 94] width 30 height 11
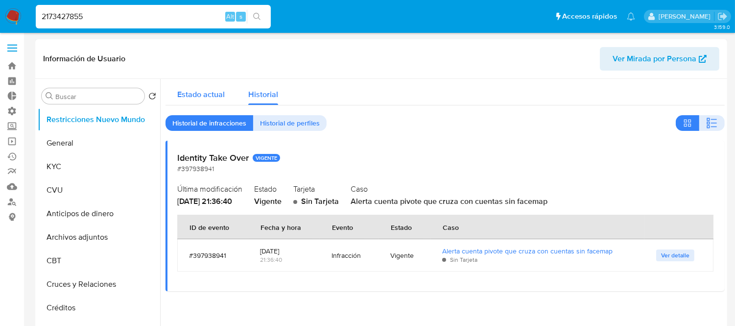
click at [182, 97] on span "Estado actual" at bounding box center [201, 94] width 48 height 11
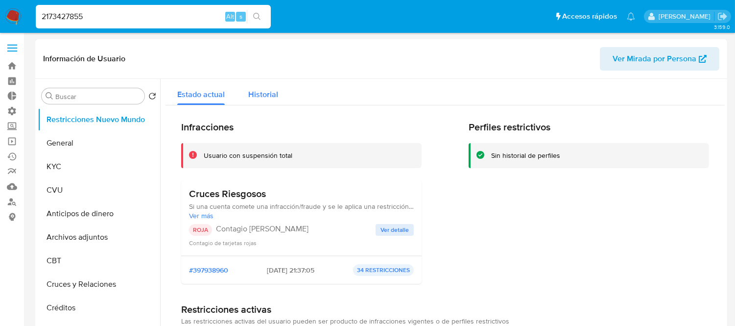
click at [256, 101] on div "Historial" at bounding box center [263, 92] width 30 height 26
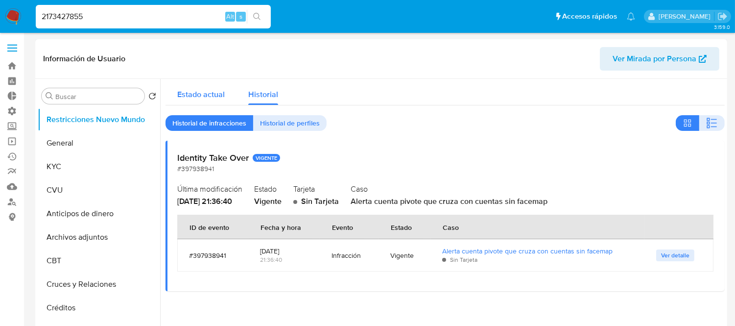
click at [217, 92] on span "Estado actual" at bounding box center [201, 94] width 48 height 11
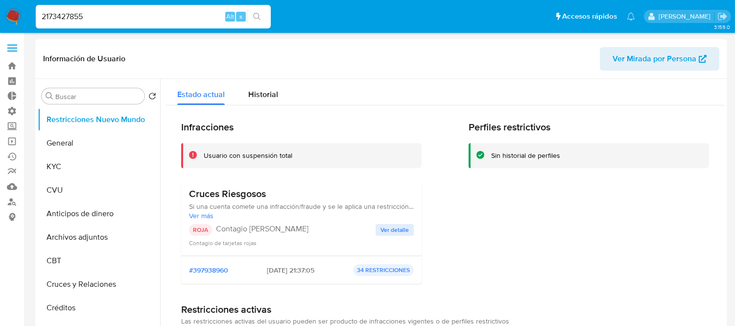
drag, startPoint x: 96, startPoint y: 18, endPoint x: 69, endPoint y: 18, distance: 27.9
click at [69, 18] on input "2173427855" at bounding box center [153, 16] width 235 height 13
click at [154, 15] on input "2173427855" at bounding box center [153, 16] width 235 height 13
click at [329, 130] on h2 "Infracciones" at bounding box center [301, 127] width 241 height 12
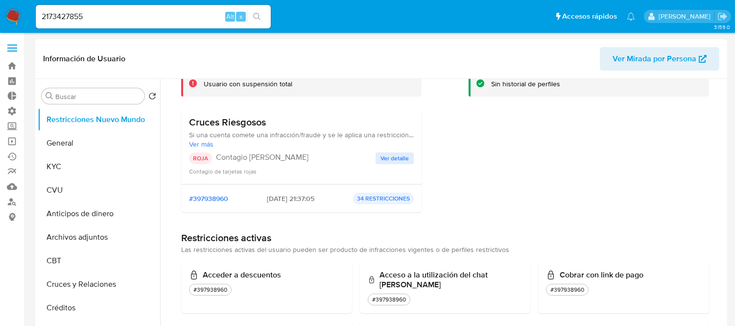
scroll to position [54, 0]
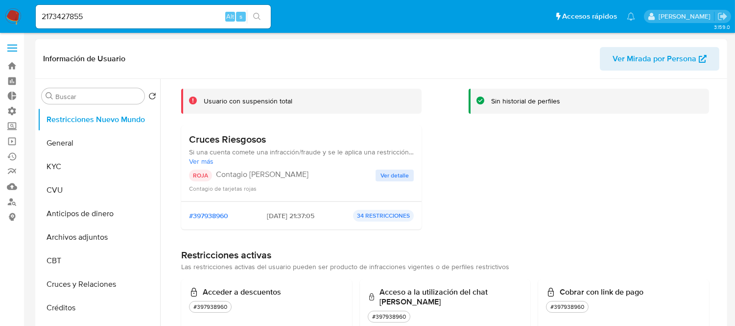
drag, startPoint x: 292, startPoint y: 216, endPoint x: 260, endPoint y: 217, distance: 32.8
click at [267, 217] on span "22/12/2024 - 21:37:05" at bounding box center [291, 215] width 48 height 9
click at [469, 212] on div "Perfiles restrictivos Sin historial de perfiles" at bounding box center [589, 152] width 241 height 170
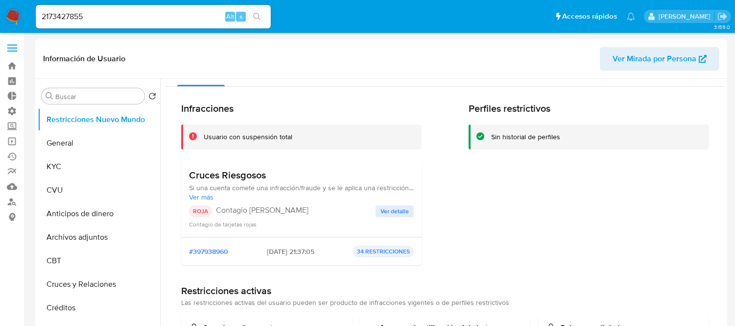
scroll to position [0, 0]
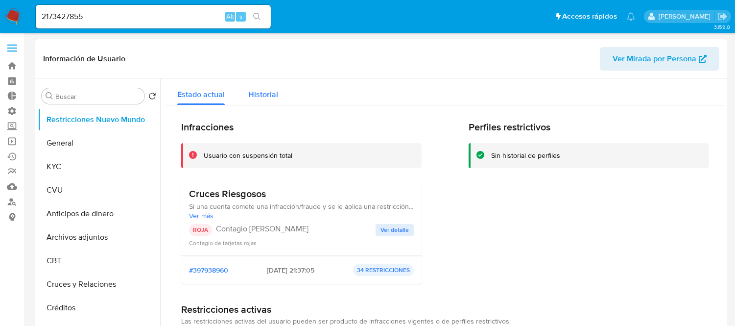
click at [263, 99] on span "Historial" at bounding box center [263, 94] width 30 height 11
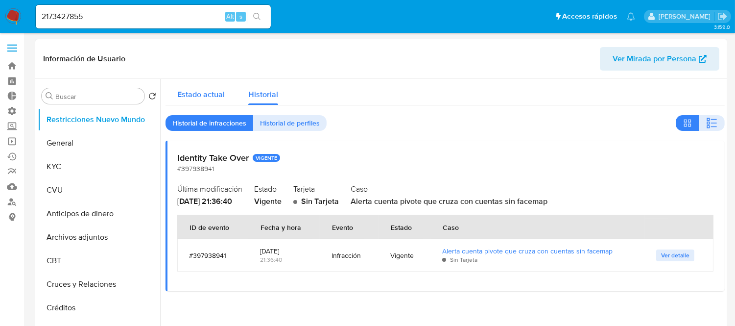
click at [191, 85] on div "Estado actual" at bounding box center [201, 92] width 48 height 26
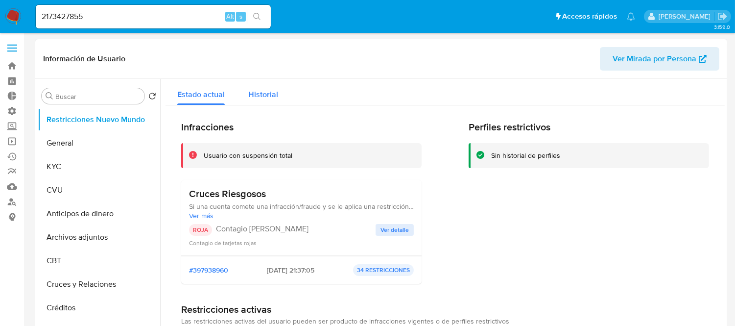
click at [253, 92] on span "Historial" at bounding box center [263, 94] width 30 height 11
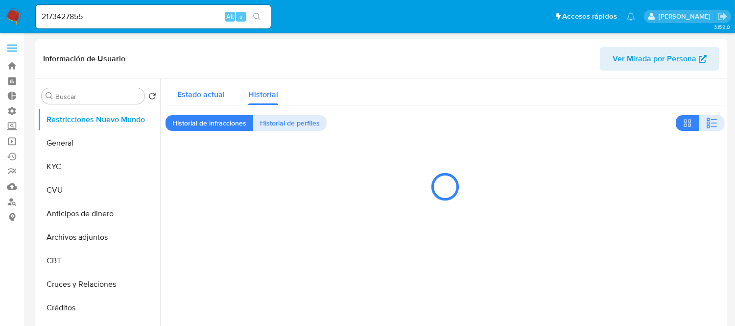
click at [194, 92] on span "Estado actual" at bounding box center [201, 94] width 48 height 11
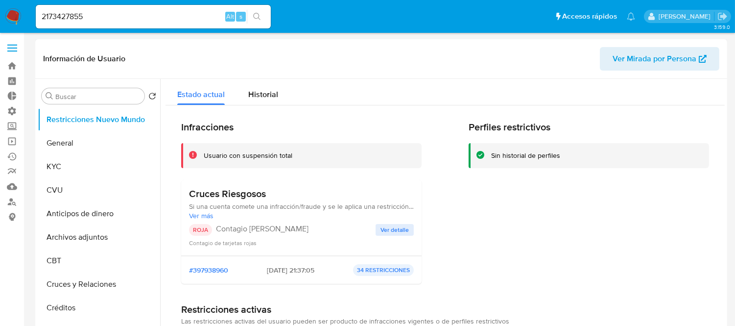
click at [376, 271] on p "34 RESTRICCIONES" at bounding box center [383, 270] width 61 height 12
click at [390, 227] on span "Ver detalle" at bounding box center [395, 230] width 28 height 10
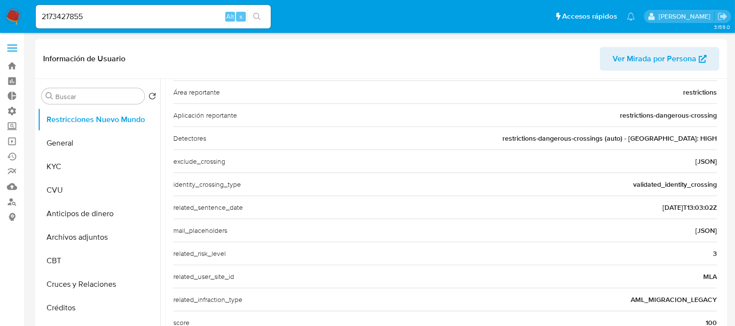
scroll to position [147, 0]
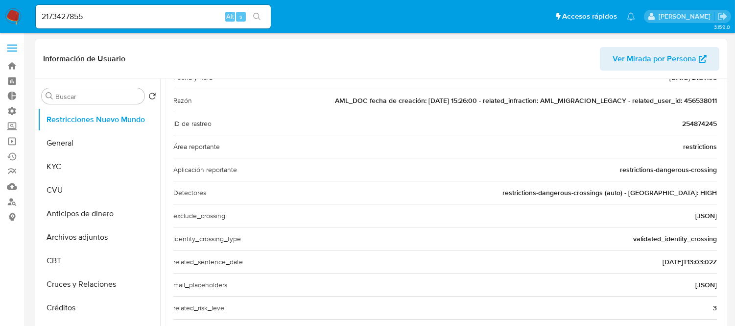
drag, startPoint x: 544, startPoint y: 198, endPoint x: 621, endPoint y: 192, distance: 76.7
click at [621, 192] on div "Detectores restrictions-dangerous-crossings (auto) - Certeza: HIGH" at bounding box center [445, 192] width 544 height 23
click at [554, 188] on span "restrictions-dangerous-crossings (auto) - Certeza: HIGH" at bounding box center [610, 193] width 215 height 10
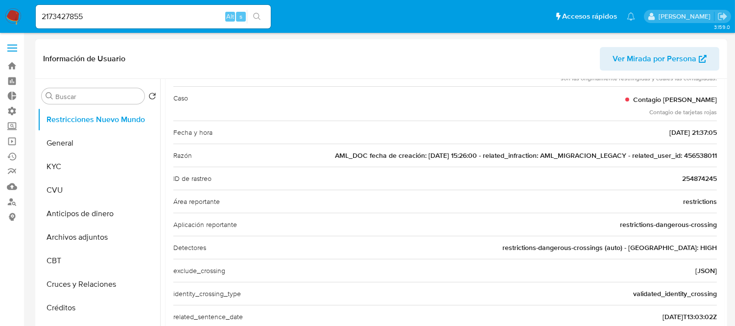
drag, startPoint x: 355, startPoint y: 158, endPoint x: 437, endPoint y: 155, distance: 82.9
click at [437, 155] on span "AML_DOC fecha de creación: 14/10/2021 15:26:00 - related_infraction: AML_MIGRAC…" at bounding box center [526, 155] width 382 height 10
click at [376, 155] on span "AML_DOC fecha de creación: 14/10/2021 15:26:00 - related_infraction: AML_MIGRAC…" at bounding box center [526, 155] width 382 height 10
drag, startPoint x: 505, startPoint y: 156, endPoint x: 644, endPoint y: 158, distance: 138.6
click at [644, 158] on span "AML_DOC fecha de creación: 14/10/2021 15:26:00 - related_infraction: AML_MIGRAC…" at bounding box center [526, 155] width 382 height 10
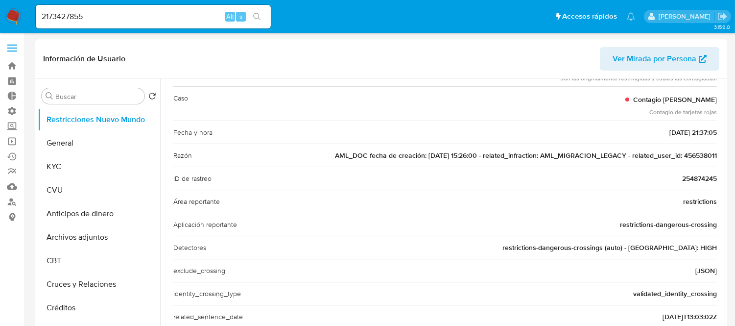
click at [573, 154] on span "AML_DOC fecha de creación: 14/10/2021 15:26:00 - related_infraction: AML_MIGRAC…" at bounding box center [526, 155] width 382 height 10
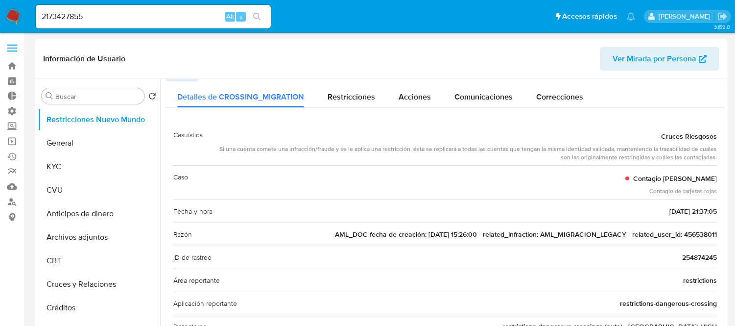
scroll to position [0, 0]
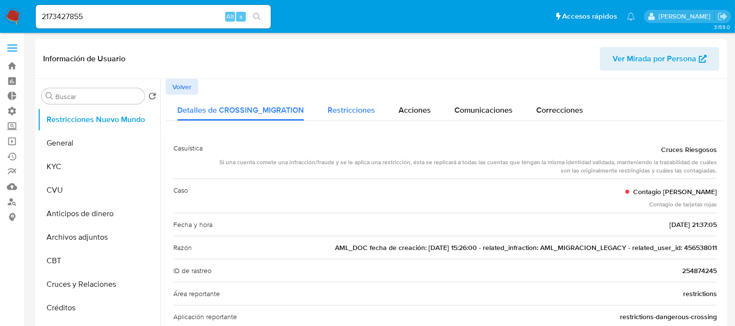
click at [354, 115] on span "Restricciones" at bounding box center [352, 109] width 48 height 11
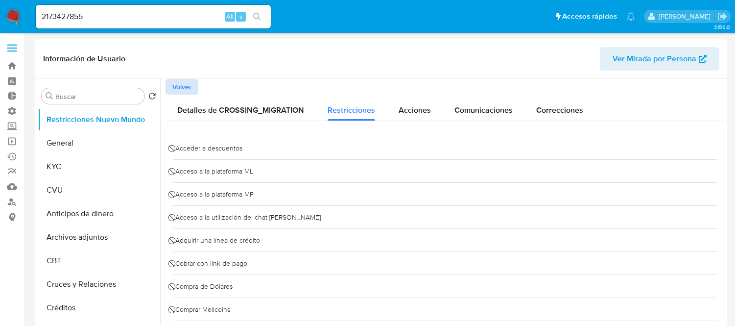
click at [184, 87] on span "Volver" at bounding box center [181, 87] width 19 height 14
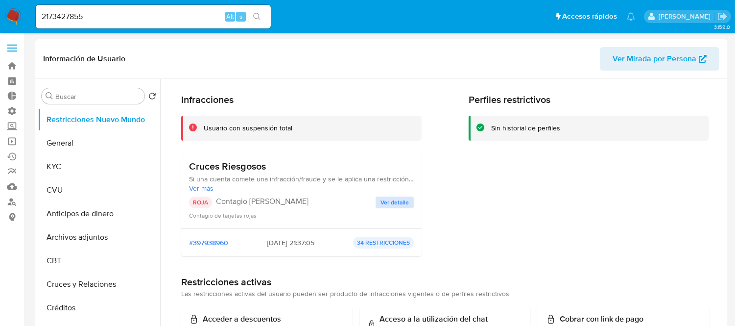
scroll to position [54, 0]
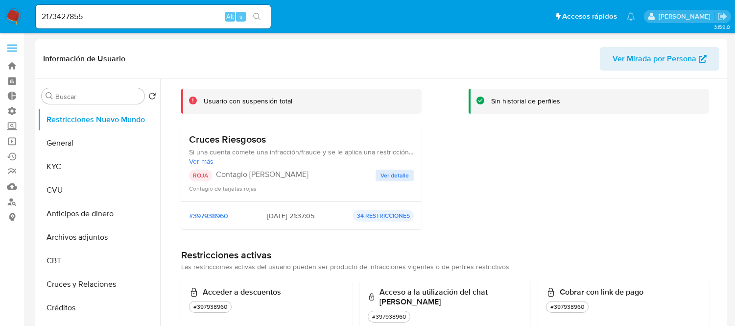
drag, startPoint x: 189, startPoint y: 153, endPoint x: 309, endPoint y: 155, distance: 120.5
click at [309, 155] on span "Si una cuenta comete una infracción/fraude y se le aplica una restricción, ésta…" at bounding box center [301, 151] width 225 height 9
drag, startPoint x: 263, startPoint y: 217, endPoint x: 320, endPoint y: 217, distance: 57.3
click at [314, 217] on span "22/12/2024 - 21:37:05" at bounding box center [291, 215] width 48 height 9
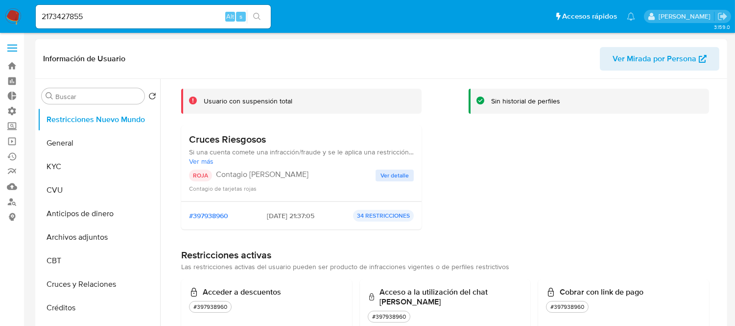
click at [314, 217] on span "22/12/2024 - 21:37:05" at bounding box center [291, 215] width 48 height 9
drag, startPoint x: 243, startPoint y: 213, endPoint x: 301, endPoint y: 217, distance: 57.5
click at [301, 217] on div "#397938960 22/12/2024 - 21:37:05 34 RESTRICCIONES" at bounding box center [301, 216] width 225 height 12
click at [301, 217] on span "22/12/2024 - 21:37:05" at bounding box center [291, 215] width 48 height 9
drag, startPoint x: 247, startPoint y: 149, endPoint x: 342, endPoint y: 150, distance: 94.6
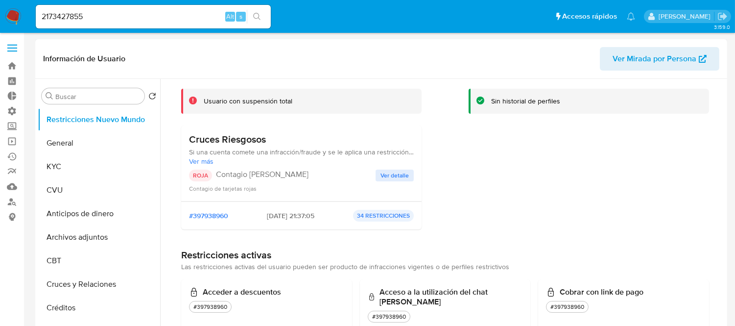
click at [342, 150] on div "Cruces Riesgosos Si una cuenta comete una infracción/fraude y se le aplica una …" at bounding box center [301, 149] width 225 height 32
click at [304, 148] on span "Si una cuenta comete una infracción/fraude y se le aplica una restricción, ésta…" at bounding box center [301, 151] width 225 height 9
click at [398, 218] on p "34 RESTRICCIONES" at bounding box center [383, 216] width 61 height 12
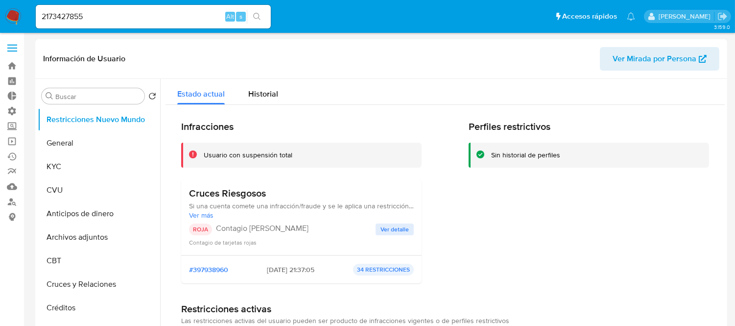
scroll to position [0, 0]
click at [260, 94] on span "Historial" at bounding box center [263, 94] width 30 height 11
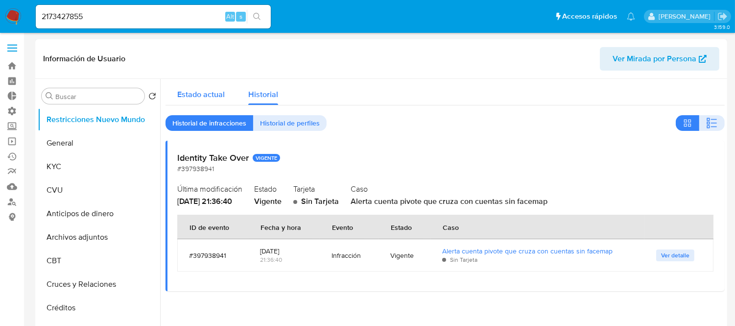
click at [188, 98] on span "Estado actual" at bounding box center [201, 94] width 48 height 11
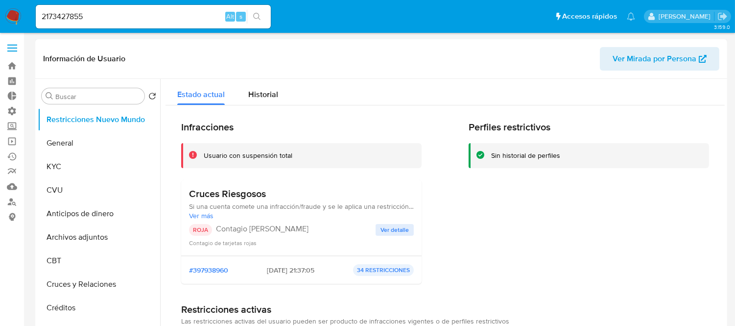
click at [399, 271] on p "34 RESTRICCIONES" at bounding box center [383, 270] width 61 height 12
click at [263, 98] on span "Historial" at bounding box center [263, 94] width 30 height 11
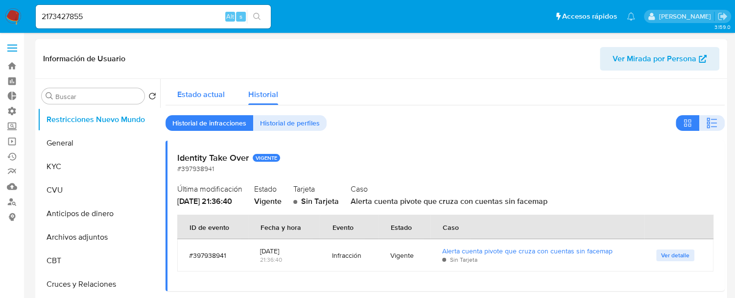
click at [203, 104] on div "Estado actual" at bounding box center [201, 92] width 48 height 26
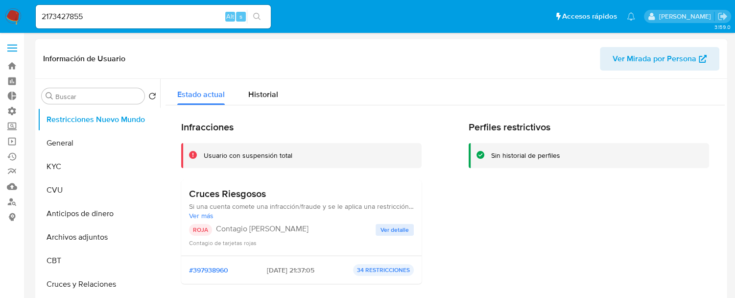
scroll to position [54, 0]
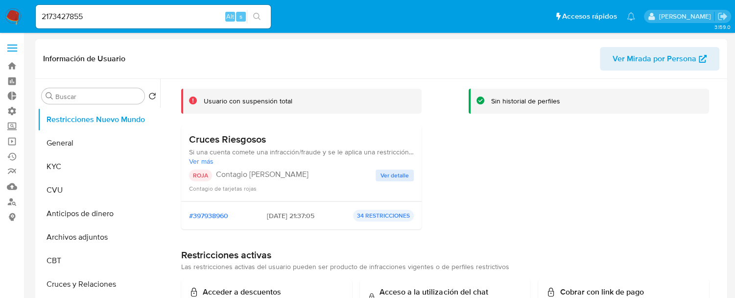
drag, startPoint x: 180, startPoint y: 141, endPoint x: 265, endPoint y: 141, distance: 84.3
click at [297, 140] on h3 "Cruces Riesgosos" at bounding box center [301, 139] width 225 height 12
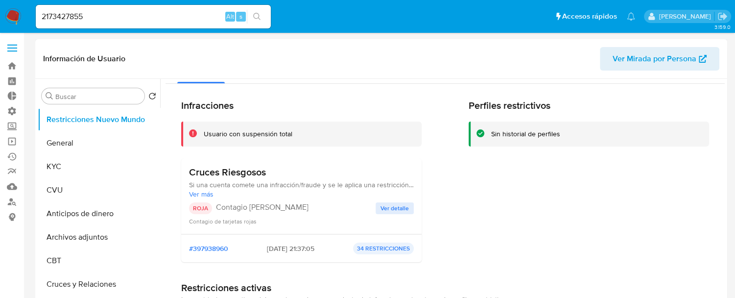
scroll to position [0, 0]
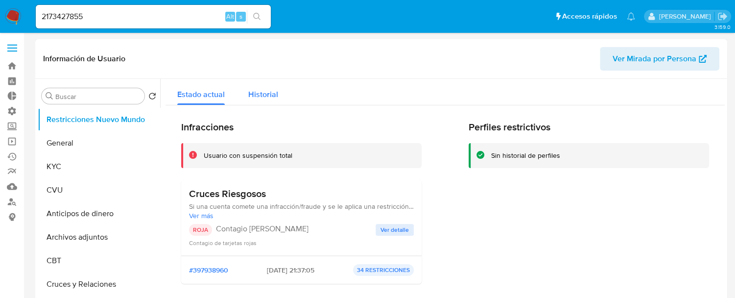
click at [270, 100] on div "Historial" at bounding box center [263, 92] width 30 height 26
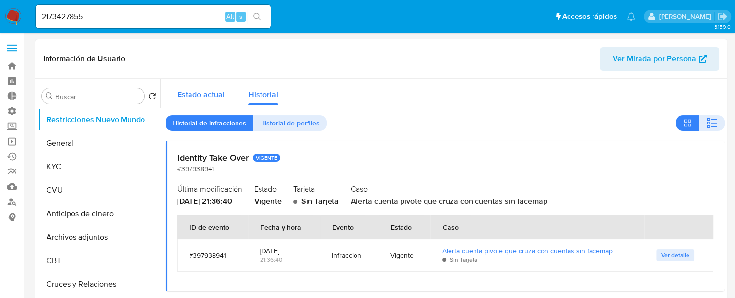
click at [223, 91] on span "Estado actual" at bounding box center [201, 94] width 48 height 11
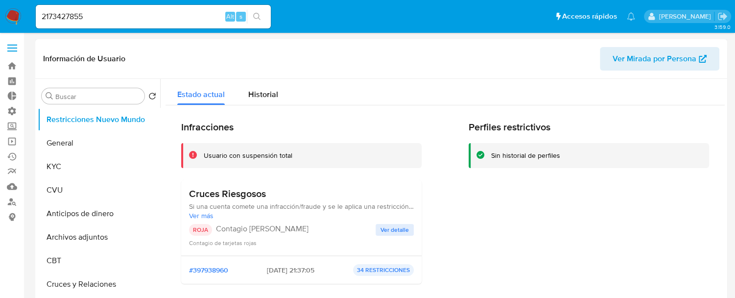
drag, startPoint x: 177, startPoint y: 192, endPoint x: 294, endPoint y: 193, distance: 117.6
click at [294, 193] on h3 "Cruces Riesgosos" at bounding box center [301, 194] width 225 height 12
click at [384, 233] on span "Ver detalle" at bounding box center [395, 230] width 28 height 10
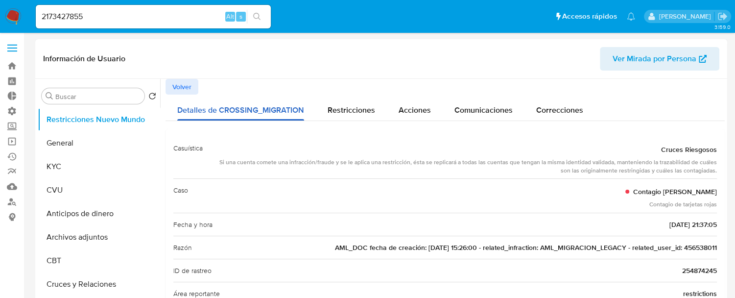
drag, startPoint x: 202, startPoint y: 106, endPoint x: 277, endPoint y: 108, distance: 75.0
click at [277, 108] on span "Detalles de CROSSING_MIGRATION" at bounding box center [240, 109] width 127 height 11
click at [683, 248] on span "AML_DOC fecha de creación: 14/10/2021 15:26:00 - related_infraction: AML_MIGRAC…" at bounding box center [526, 247] width 382 height 10
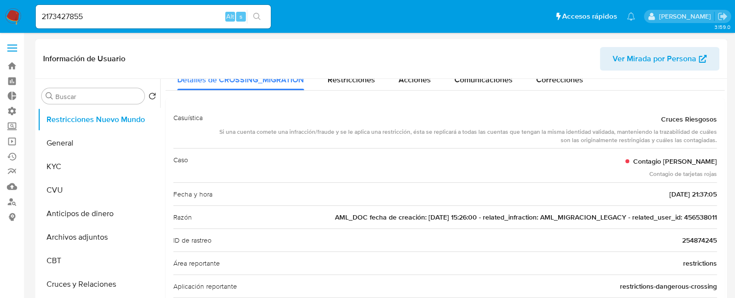
scroll to position [54, 0]
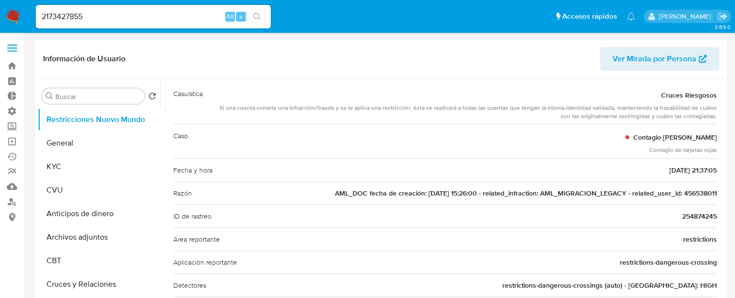
click at [682, 197] on span "AML_DOC fecha de creación: 14/10/2021 15:26:00 - related_infraction: AML_MIGRAC…" at bounding box center [526, 193] width 382 height 10
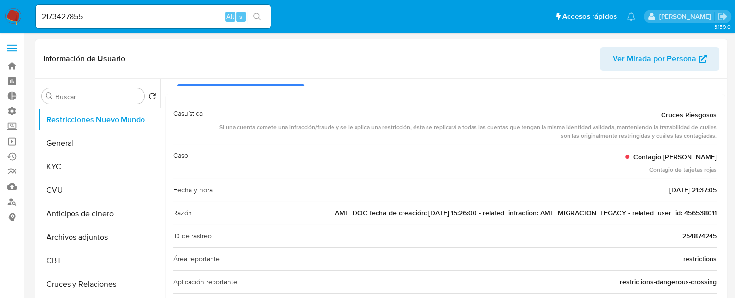
scroll to position [0, 0]
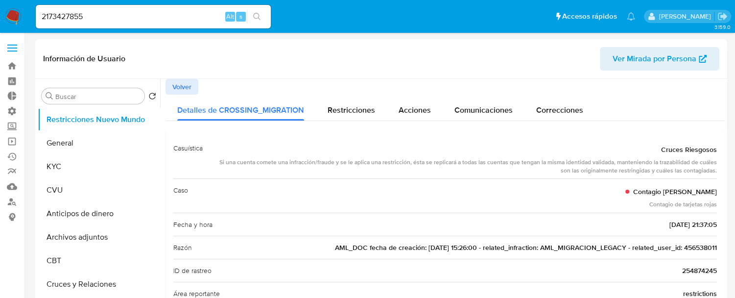
click at [163, 87] on div at bounding box center [442, 204] width 565 height 251
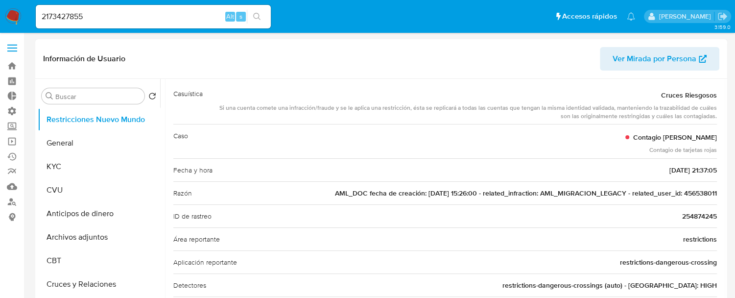
drag, startPoint x: 645, startPoint y: 173, endPoint x: 693, endPoint y: 173, distance: 48.5
click at [693, 173] on div "Fecha y hora 22/12/2024 - 21:37:05" at bounding box center [445, 169] width 544 height 23
click at [537, 169] on div "Fecha y hora 22/12/2024 - 21:37:05" at bounding box center [445, 169] width 544 height 23
drag, startPoint x: 368, startPoint y: 196, endPoint x: 526, endPoint y: 197, distance: 157.7
click at [526, 197] on span "AML_DOC fecha de creación: 14/10/2021 15:26:00 - related_infraction: AML_MIGRAC…" at bounding box center [526, 193] width 382 height 10
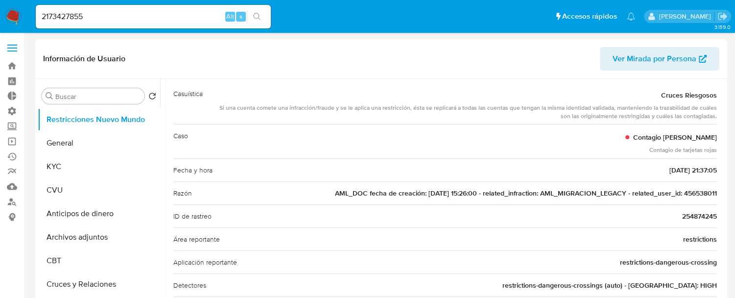
click at [526, 197] on span "AML_DOC fecha de creación: 14/10/2021 15:26:00 - related_infraction: AML_MIGRAC…" at bounding box center [526, 193] width 382 height 10
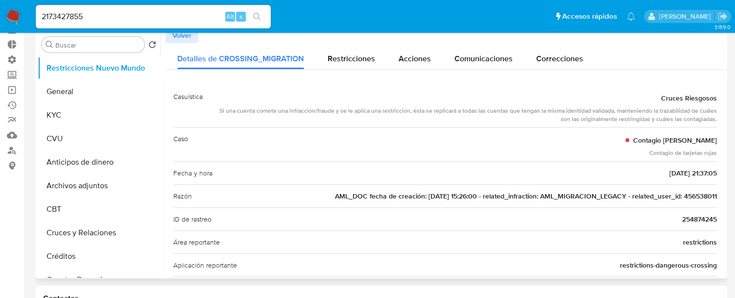
scroll to position [0, 0]
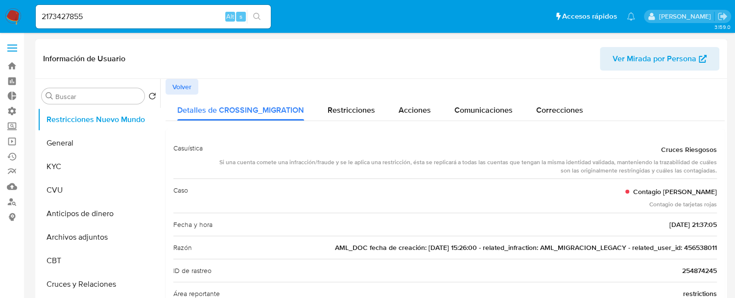
click at [185, 80] on span "Volver" at bounding box center [181, 87] width 19 height 14
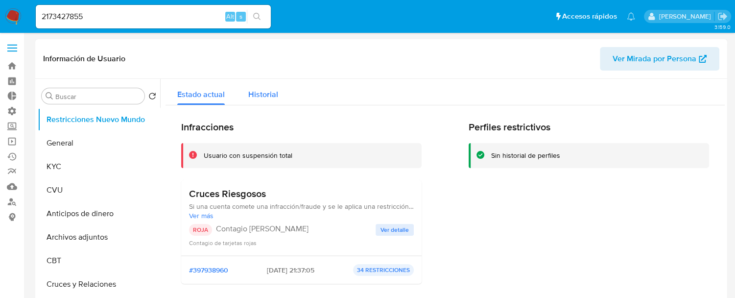
click at [264, 95] on span "Historial" at bounding box center [263, 94] width 30 height 11
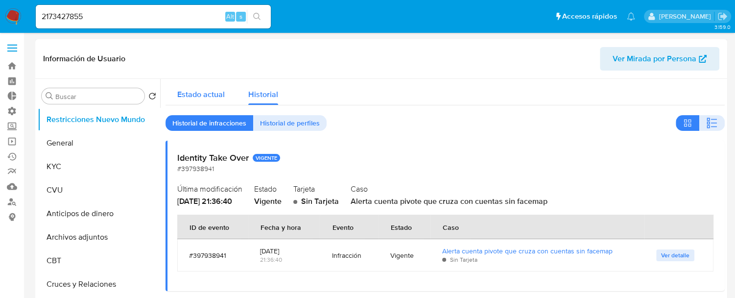
click at [202, 96] on span "Estado actual" at bounding box center [201, 94] width 48 height 11
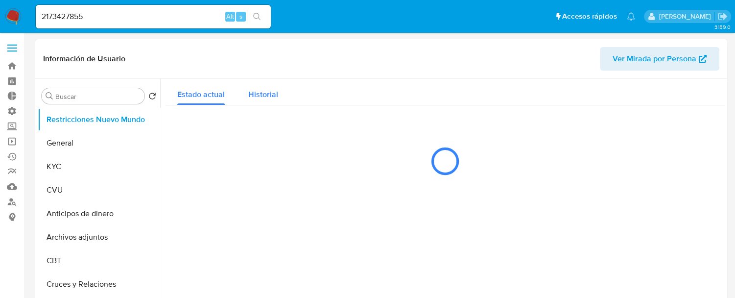
click at [252, 96] on span "Historial" at bounding box center [263, 94] width 30 height 11
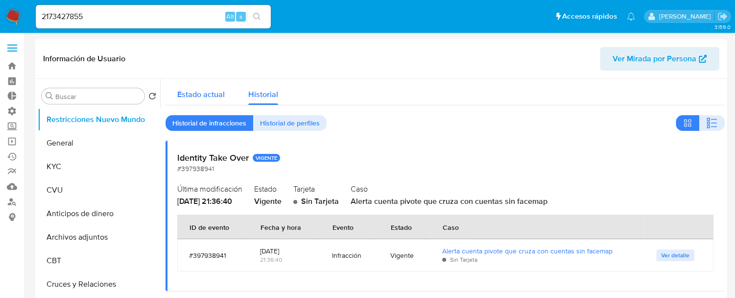
click at [205, 99] on span "Estado actual" at bounding box center [201, 94] width 48 height 11
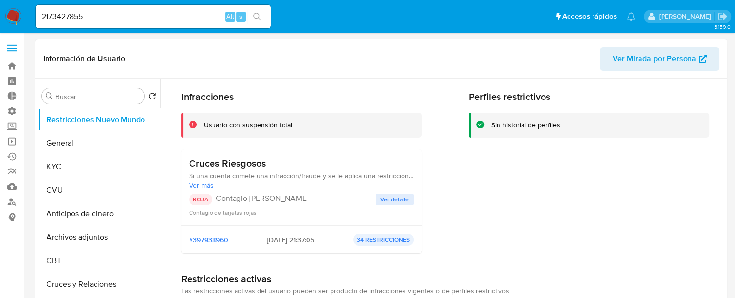
scroll to position [54, 0]
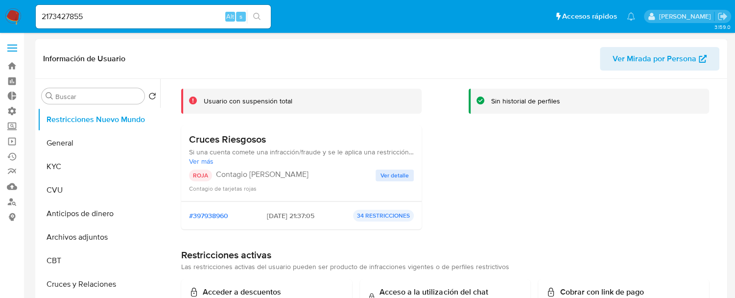
drag, startPoint x: 182, startPoint y: 141, endPoint x: 280, endPoint y: 134, distance: 97.7
click at [279, 134] on div "Cruces Riesgosos Si una cuenta comete una infracción/fraude y se le aplica una …" at bounding box center [301, 163] width 241 height 76
click at [290, 136] on h3 "Cruces Riesgosos" at bounding box center [301, 139] width 225 height 12
drag, startPoint x: 293, startPoint y: 217, endPoint x: 258, endPoint y: 217, distance: 34.8
click at [258, 217] on div "#397938960 22/12/2024 - 21:37:05 34 RESTRICCIONES" at bounding box center [301, 215] width 241 height 28
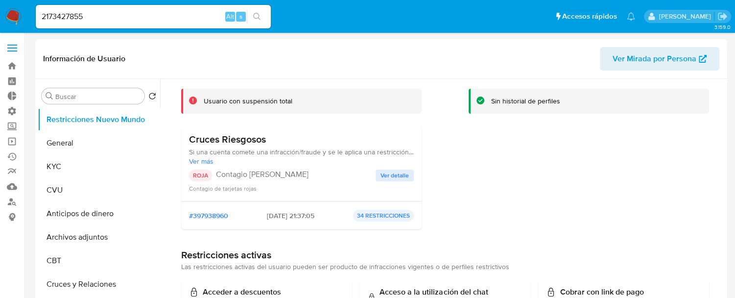
click at [260, 220] on div "#397938960 22/12/2024 - 21:37:05 34 RESTRICCIONES" at bounding box center [301, 216] width 225 height 12
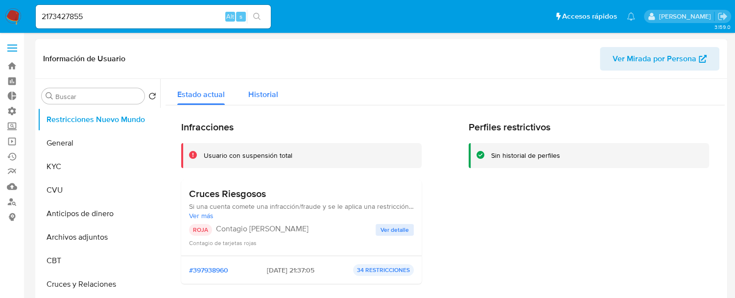
click at [256, 91] on span "Historial" at bounding box center [263, 94] width 30 height 11
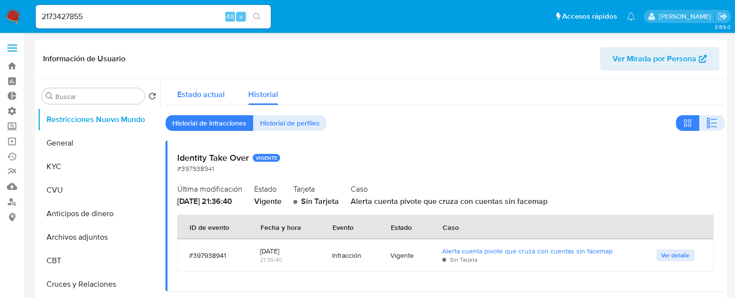
click at [201, 89] on span "Estado actual" at bounding box center [201, 94] width 48 height 11
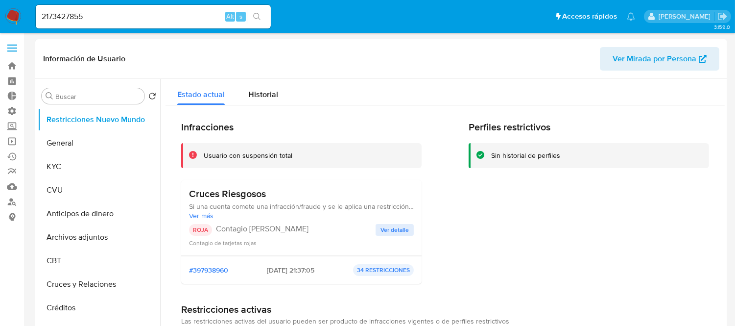
click at [118, 18] on input "2173427855" at bounding box center [153, 16] width 235 height 13
paste input "200337803"
click at [118, 18] on input "2173427855200337803" at bounding box center [153, 16] width 235 height 13
paste input
click at [118, 18] on input "200337803" at bounding box center [153, 16] width 235 height 13
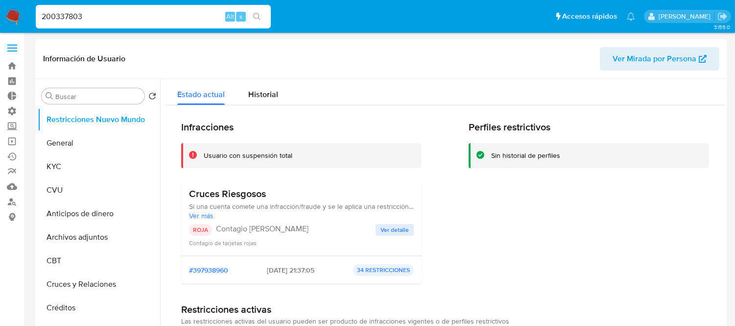
type input "200337803"
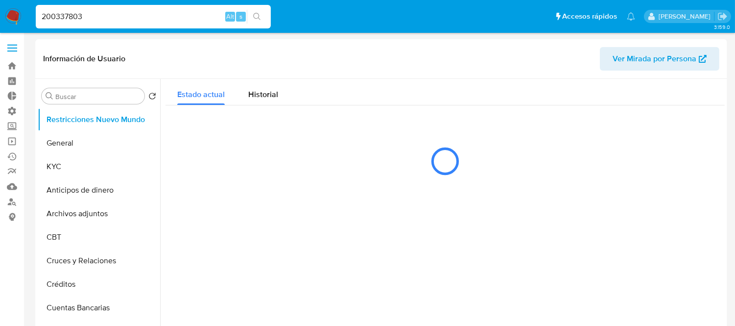
select select "10"
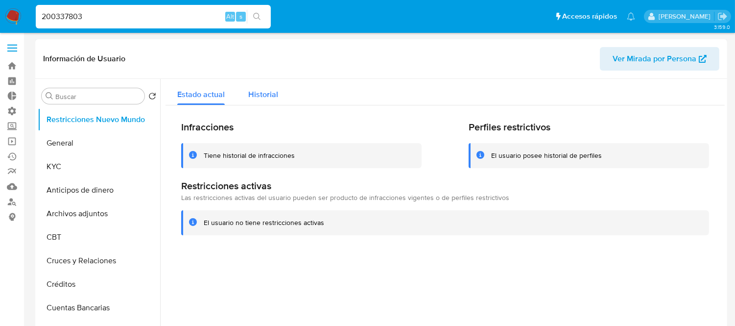
click at [277, 96] on button "Historial" at bounding box center [263, 92] width 53 height 26
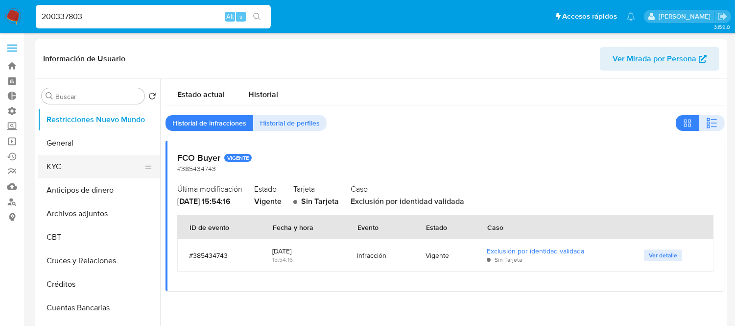
click at [74, 165] on button "KYC" at bounding box center [95, 167] width 115 height 24
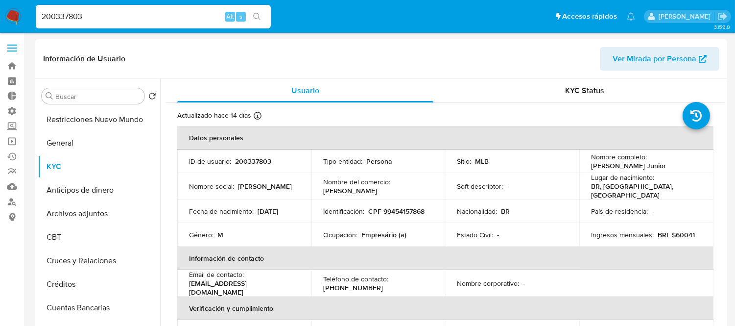
click at [564, 75] on div "Información de Usuario Ver Mirada por Persona" at bounding box center [381, 59] width 692 height 40
click at [570, 88] on span "KYC Status" at bounding box center [585, 90] width 39 height 11
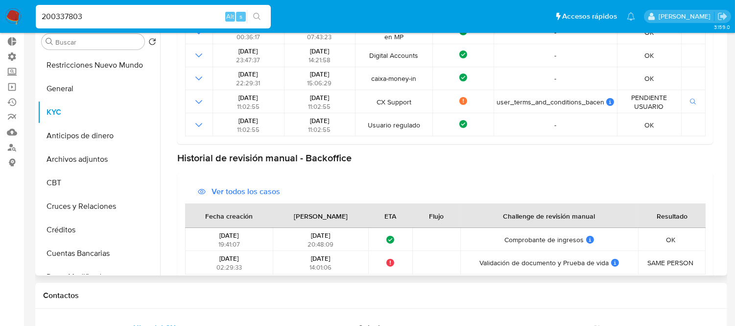
scroll to position [369, 0]
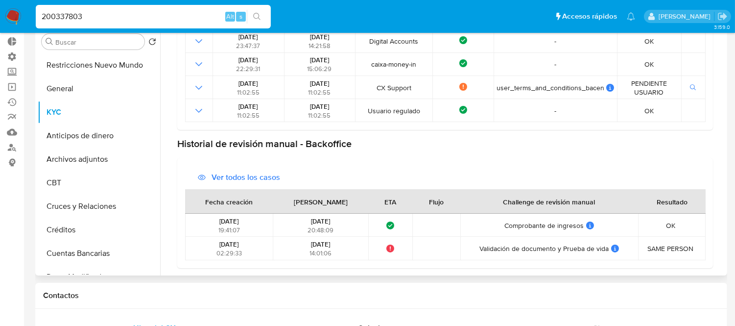
drag, startPoint x: 299, startPoint y: 219, endPoint x: 335, endPoint y: 219, distance: 36.2
click at [335, 219] on div "02/09/2025 20:48:09" at bounding box center [320, 226] width 89 height 18
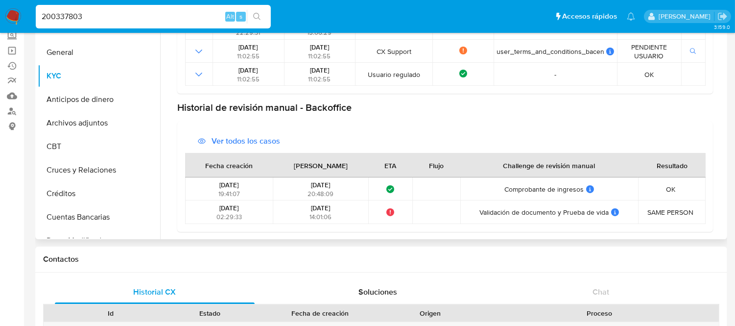
scroll to position [109, 0]
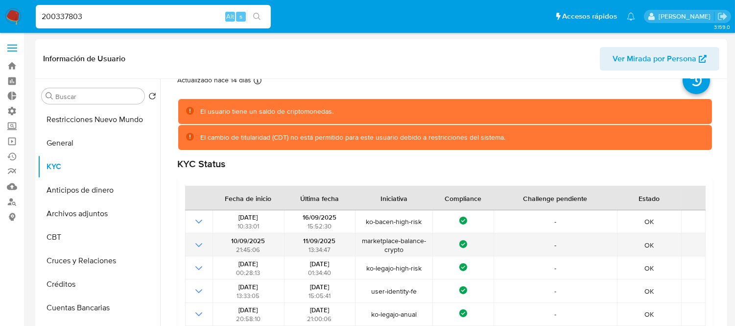
scroll to position [54, 0]
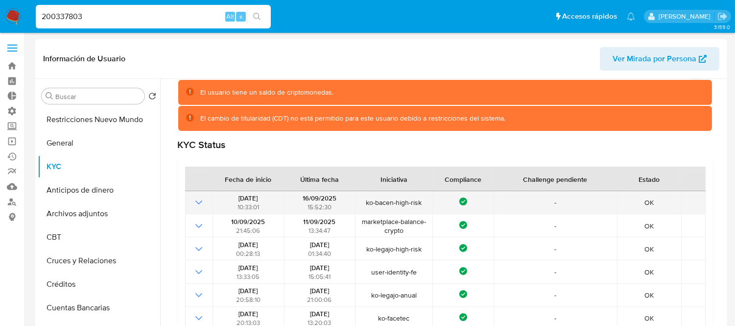
drag, startPoint x: 364, startPoint y: 201, endPoint x: 427, endPoint y: 204, distance: 62.8
click at [427, 204] on span "ko-bacen-high-risk" at bounding box center [394, 202] width 71 height 9
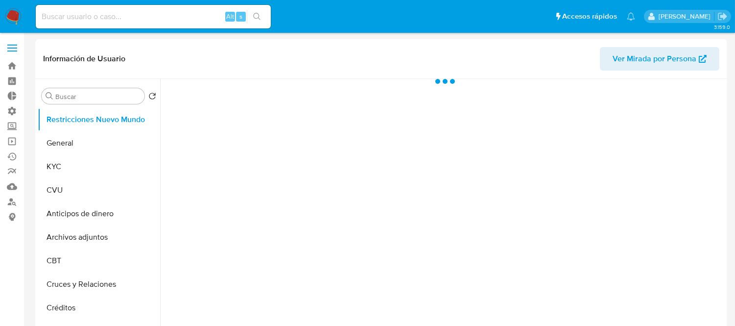
select select "10"
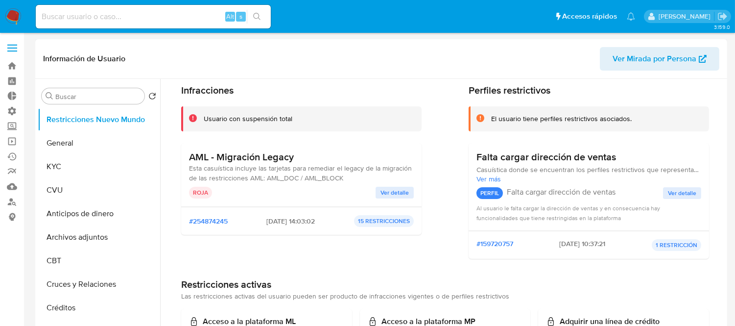
scroll to position [54, 0]
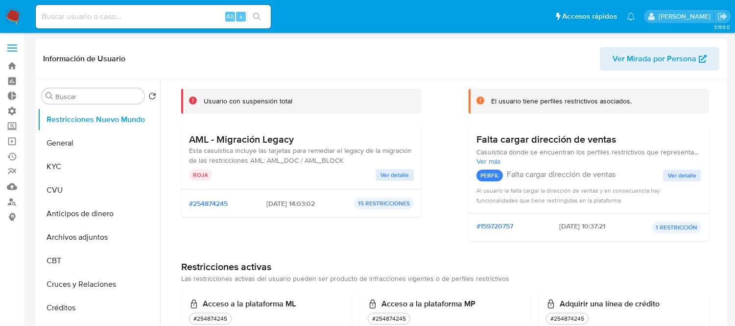
click at [386, 176] on span "Ver detalle" at bounding box center [395, 175] width 28 height 10
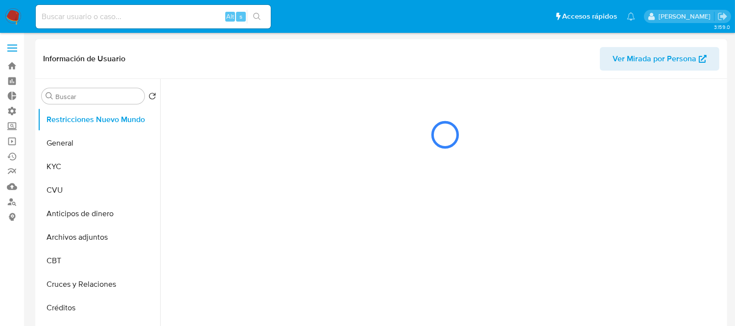
scroll to position [0, 0]
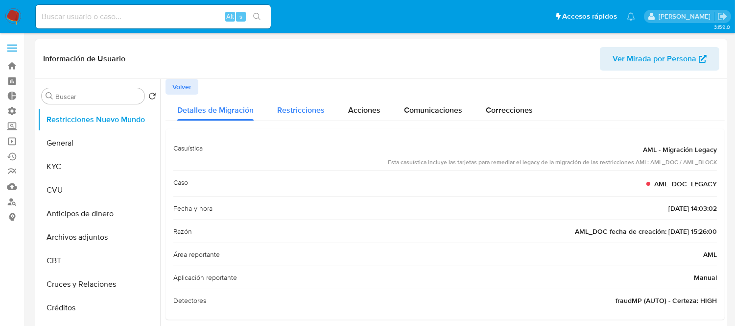
click at [312, 110] on span "Restricciones" at bounding box center [301, 109] width 48 height 11
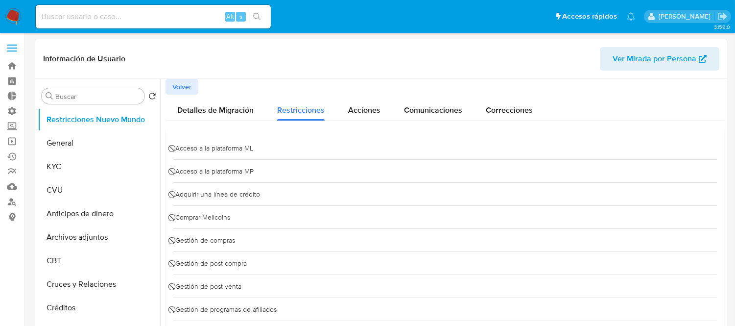
click at [171, 91] on button "Volver" at bounding box center [182, 87] width 33 height 16
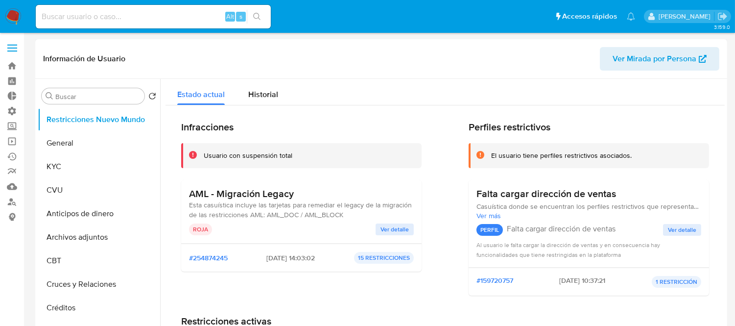
click at [378, 256] on p "15 RESTRICCIONES" at bounding box center [384, 258] width 60 height 12
click at [405, 232] on span "Ver detalle" at bounding box center [395, 229] width 28 height 10
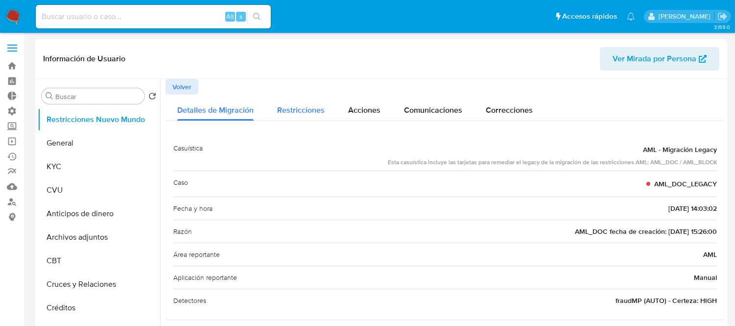
click at [287, 96] on div "Restricciones" at bounding box center [301, 108] width 48 height 26
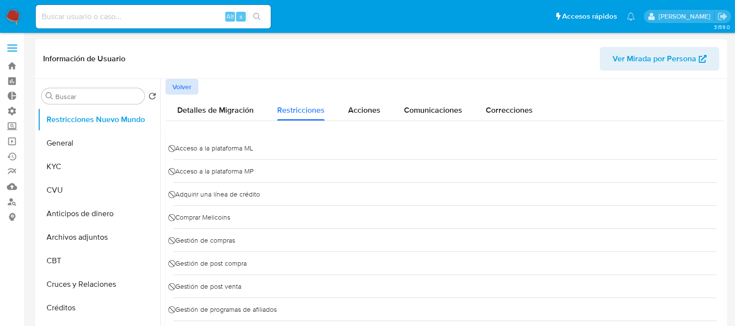
click at [170, 90] on button "Volver" at bounding box center [182, 87] width 33 height 16
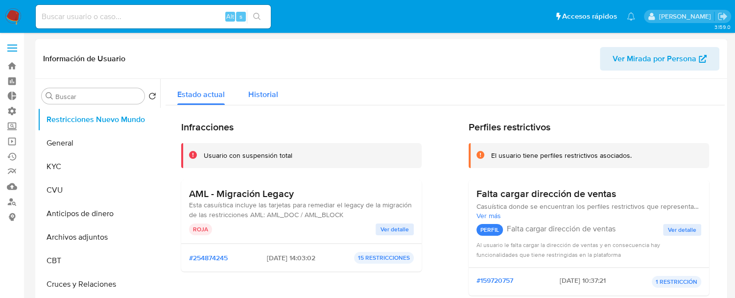
click at [261, 98] on span "Historial" at bounding box center [263, 94] width 30 height 11
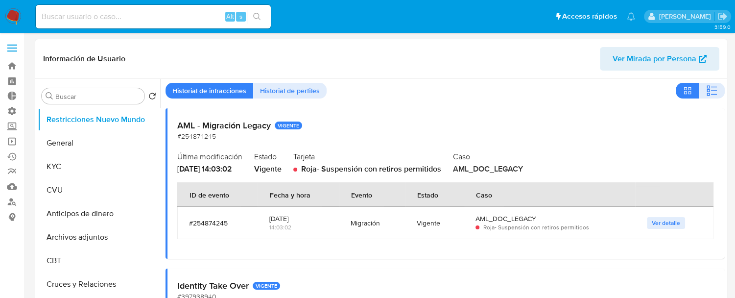
scroll to position [54, 0]
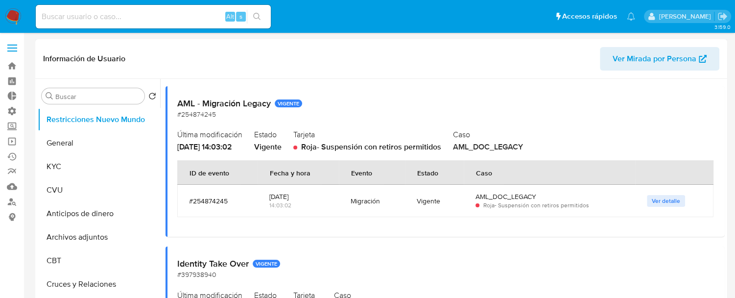
drag, startPoint x: 298, startPoint y: 195, endPoint x: 270, endPoint y: 193, distance: 27.5
click at [270, 193] on div "23/03/2023" at bounding box center [298, 196] width 58 height 9
drag, startPoint x: 265, startPoint y: 197, endPoint x: 329, endPoint y: 197, distance: 64.2
click at [329, 197] on td "23/03/2023 14:03:02" at bounding box center [298, 201] width 81 height 32
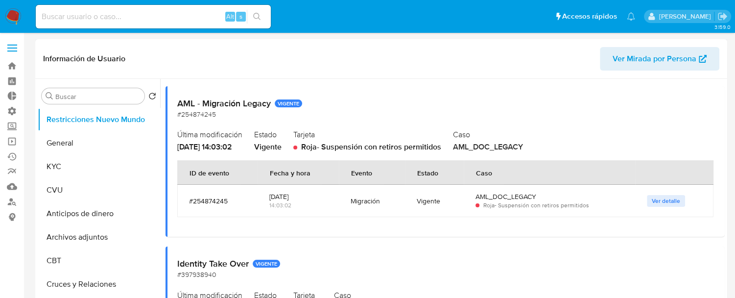
click at [329, 197] on td "23/03/2023 14:03:02" at bounding box center [298, 201] width 81 height 32
drag, startPoint x: 175, startPoint y: 108, endPoint x: 271, endPoint y: 106, distance: 96.0
click at [271, 106] on div "AML - Migración Legacy VIGENTE #254874245 Última modificación 23/03/2023 - 14:0…" at bounding box center [445, 161] width 559 height 150
click at [430, 101] on h2 "AML - Migración Legacy VIGENTE" at bounding box center [445, 103] width 536 height 11
drag, startPoint x: 321, startPoint y: 203, endPoint x: 403, endPoint y: 209, distance: 81.5
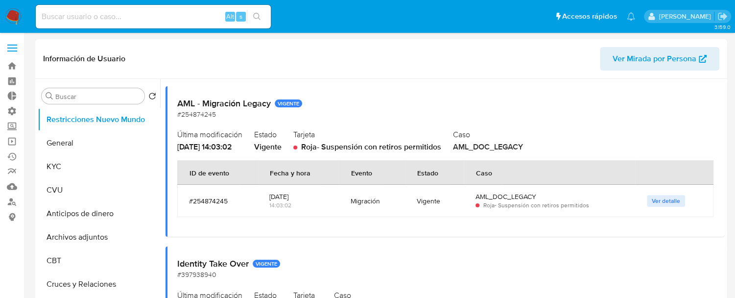
click at [403, 209] on tr "#254874245 23/03/2023 14:03:02 Migración Vigente AML_DOC_LEGACY Roja - Suspensi…" at bounding box center [445, 201] width 536 height 32
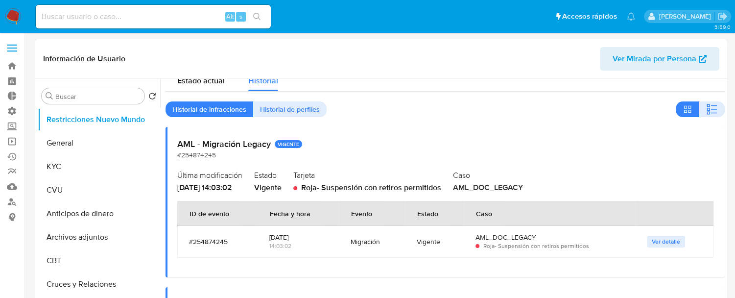
scroll to position [0, 0]
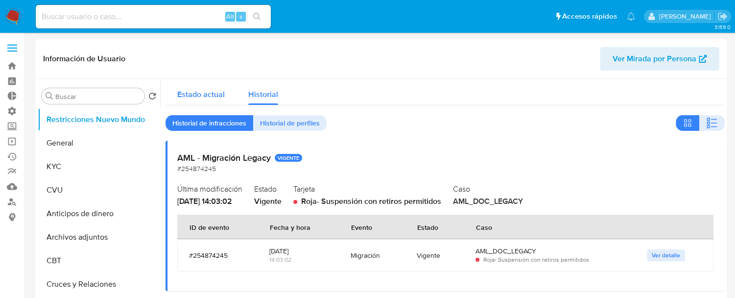
click at [188, 101] on div "Estado actual" at bounding box center [201, 92] width 48 height 26
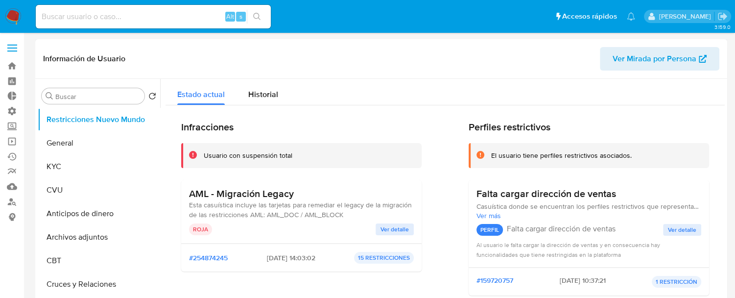
drag, startPoint x: 188, startPoint y: 192, endPoint x: 306, endPoint y: 196, distance: 117.6
click at [306, 196] on div "AML - Migración Legacy Esta casuística incluye las tarjetas para remediar el le…" at bounding box center [301, 212] width 241 height 64
click at [310, 176] on div "Infracciones Usuario con suspensión total AML - Migración Legacy Esta casuístic…" at bounding box center [301, 212] width 241 height 182
click at [251, 96] on span "Historial" at bounding box center [263, 94] width 30 height 11
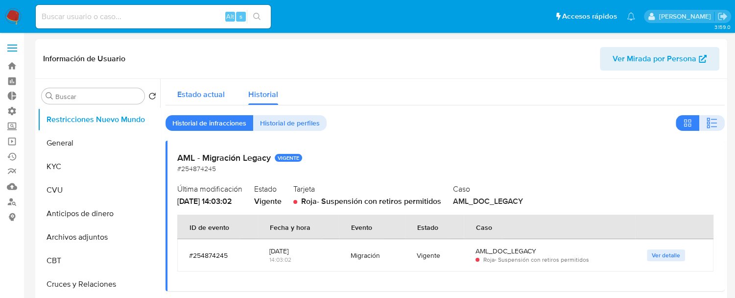
click at [190, 97] on span "Estado actual" at bounding box center [201, 94] width 48 height 11
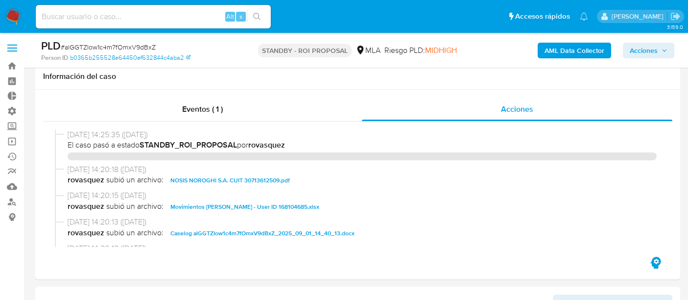
select select "10"
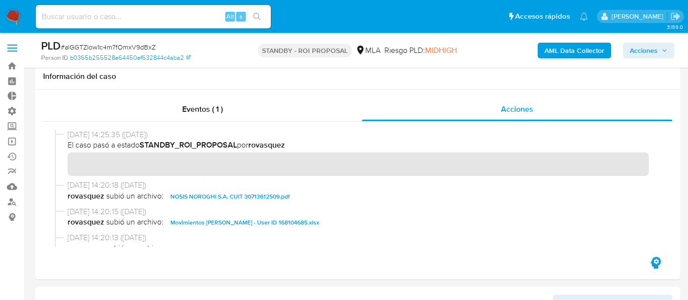
scroll to position [54, 0]
